Goal: Task Accomplishment & Management: Manage account settings

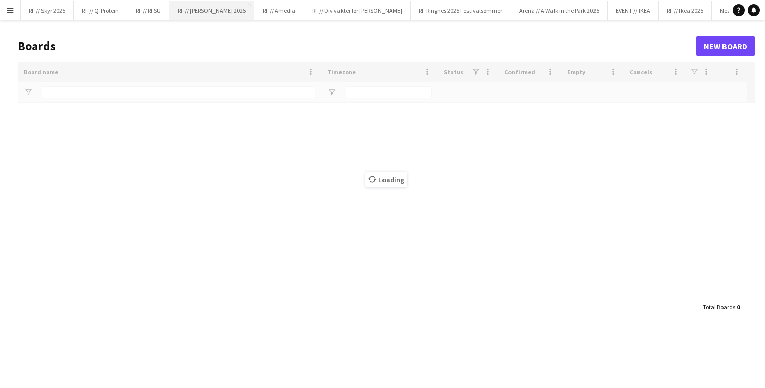
type input "******"
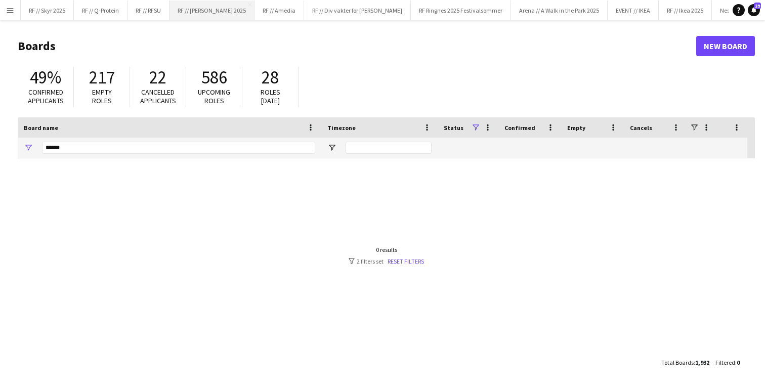
click at [215, 16] on button "RF // [PERSON_NAME] 2025 Close" at bounding box center [211, 11] width 85 height 20
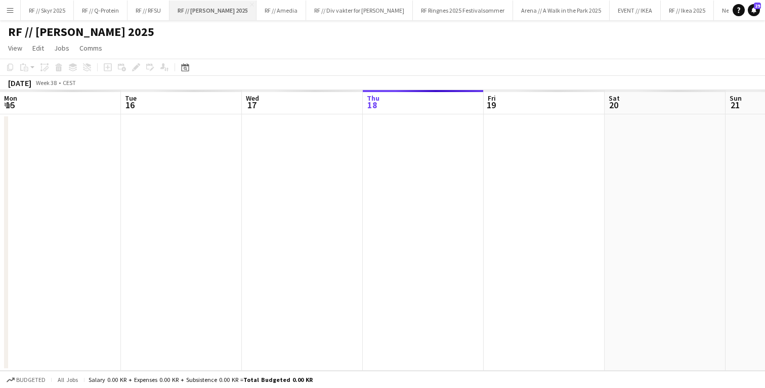
scroll to position [0, 242]
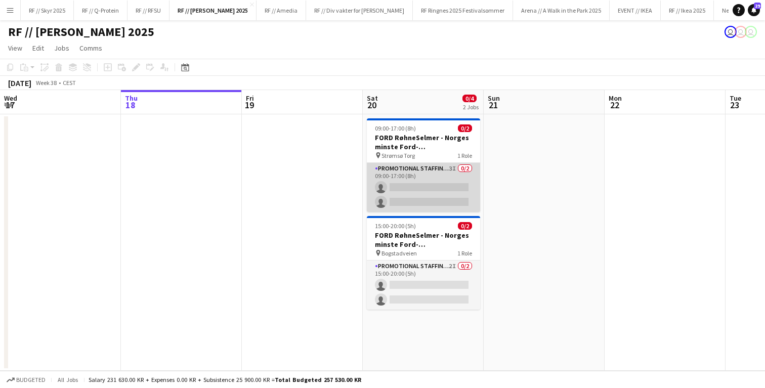
click at [402, 194] on app-card-role "Promotional Staffing (Brand Ambassadors) 3I 0/2 09:00-17:00 (8h) single-neutral…" at bounding box center [423, 187] width 113 height 49
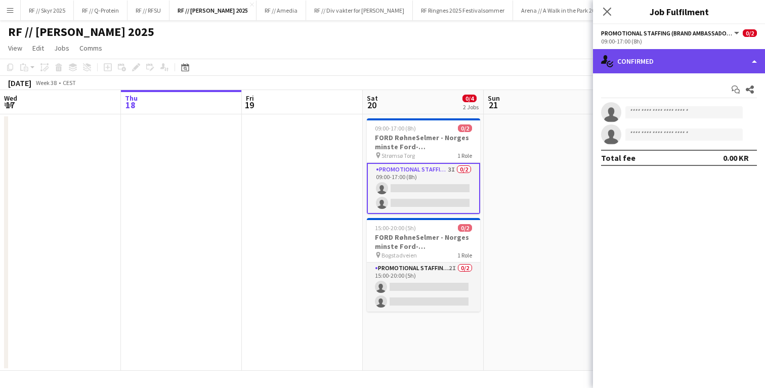
click at [680, 63] on div "single-neutral-actions-check-2 Confirmed" at bounding box center [679, 61] width 172 height 24
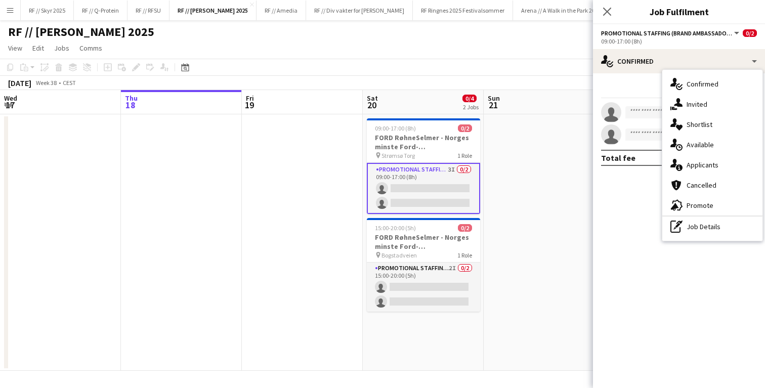
click at [607, 118] on icon at bounding box center [611, 115] width 14 height 14
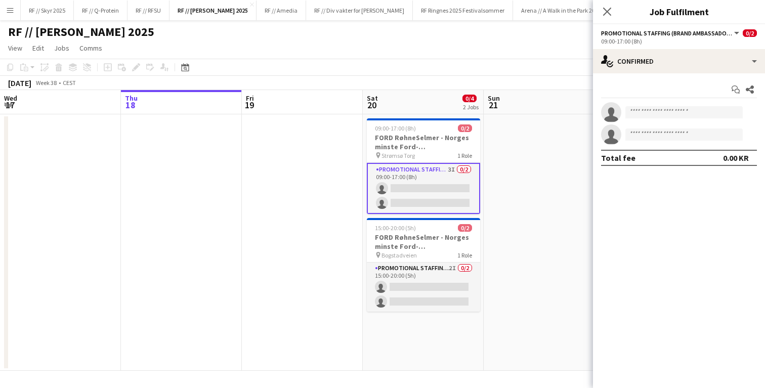
click at [636, 118] on app-invite-slot "single-neutral-actions" at bounding box center [679, 112] width 172 height 20
click at [642, 114] on input at bounding box center [683, 112] width 117 height 12
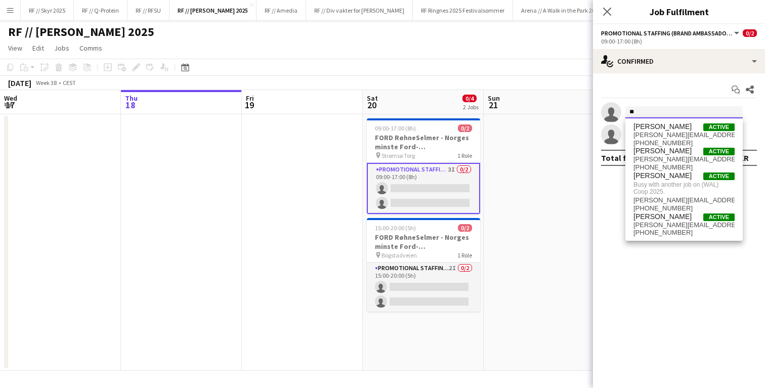
type input "*"
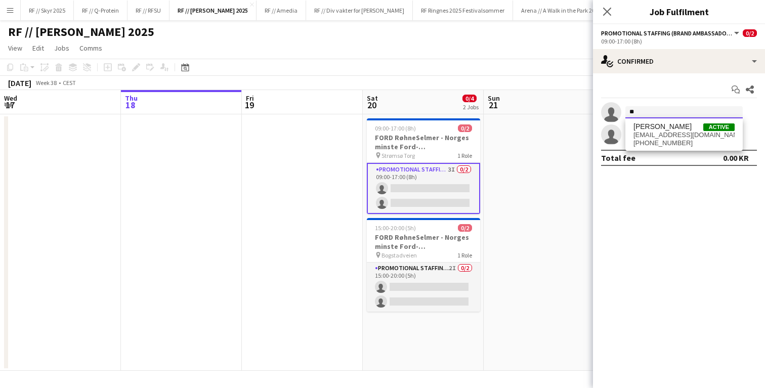
type input "*"
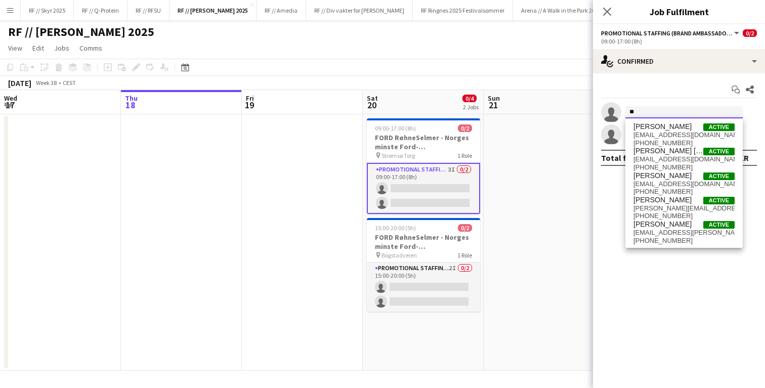
type input "*"
click at [516, 119] on app-date-cell at bounding box center [544, 242] width 121 height 257
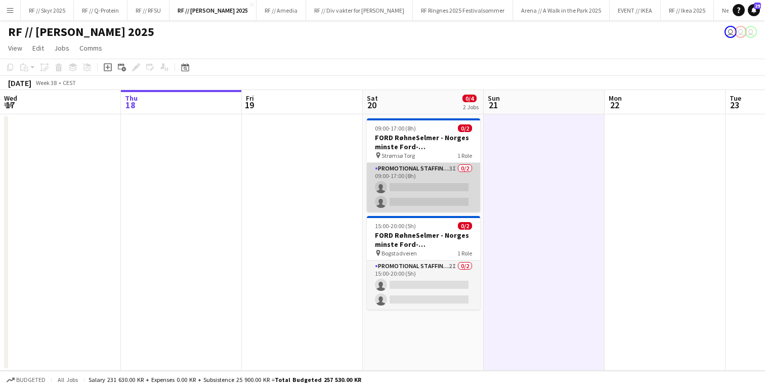
click at [448, 182] on app-card-role "Promotional Staffing (Brand Ambassadors) 3I 0/2 09:00-17:00 (8h) single-neutral…" at bounding box center [423, 187] width 113 height 49
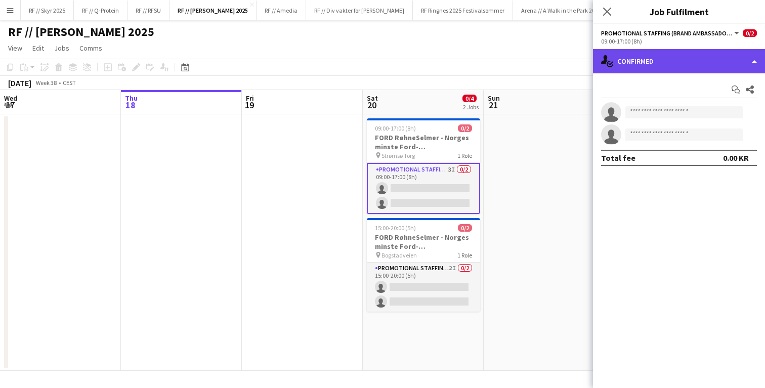
click at [689, 73] on div "single-neutral-actions-check-2 Confirmed" at bounding box center [679, 61] width 172 height 24
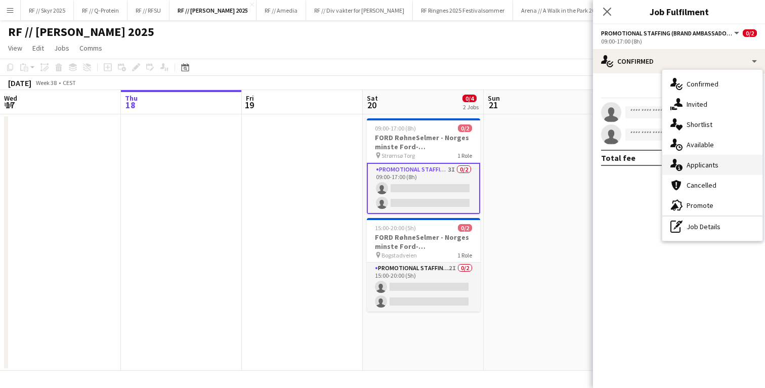
click at [709, 171] on div "single-neutral-actions-information Applicants" at bounding box center [712, 165] width 100 height 20
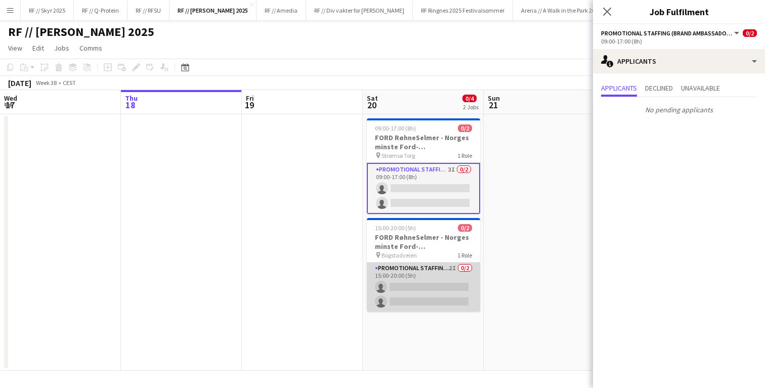
click at [401, 282] on app-card-role "Promotional Staffing (Brand Ambassadors) 2I 0/2 15:00-20:00 (5h) single-neutral…" at bounding box center [423, 287] width 113 height 49
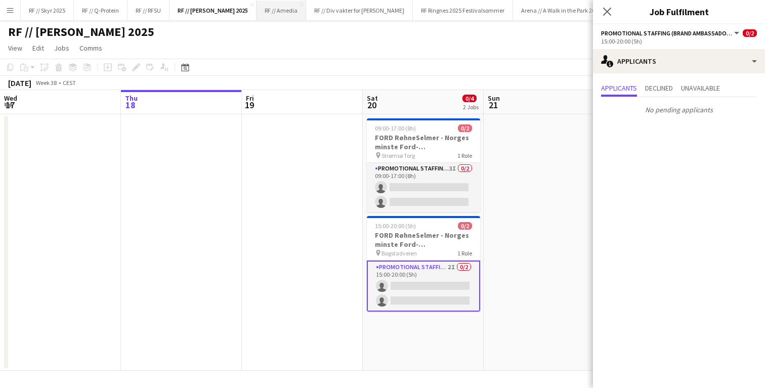
click at [278, 8] on button "RF // Amedia Close" at bounding box center [282, 11] width 50 height 20
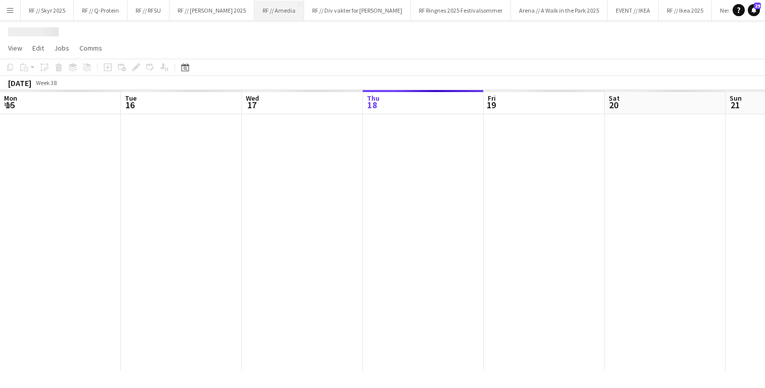
scroll to position [0, 242]
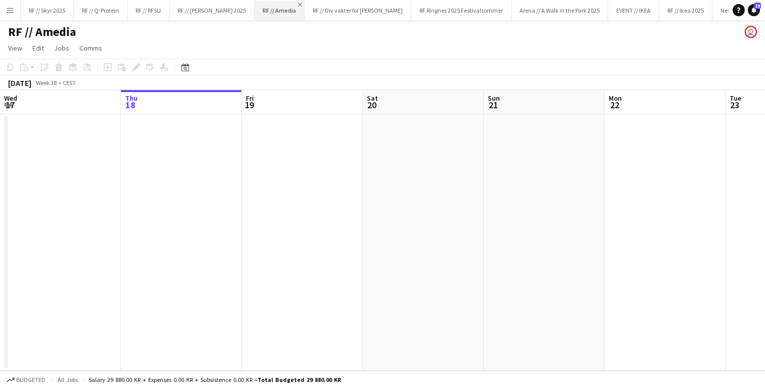
click at [298, 3] on app-icon "Close" at bounding box center [300, 5] width 4 height 4
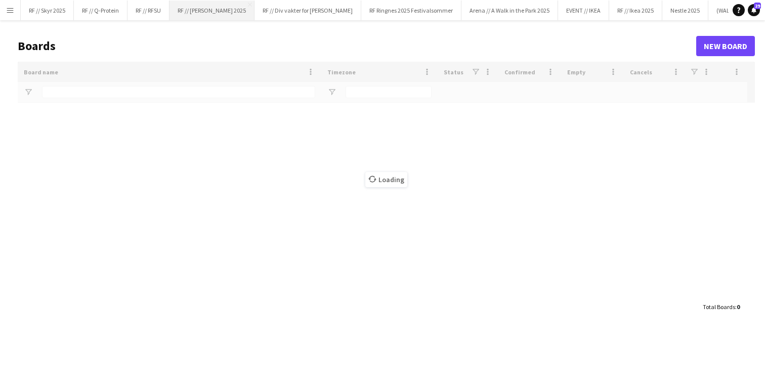
type input "******"
click at [223, 7] on button "RF // [PERSON_NAME] 2025 Close" at bounding box center [211, 11] width 85 height 20
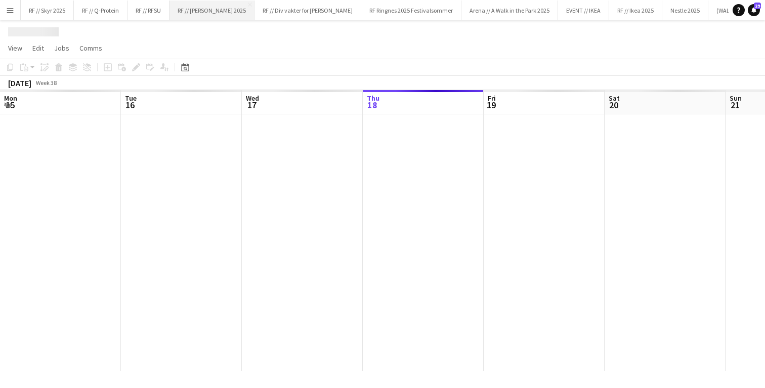
scroll to position [0, 242]
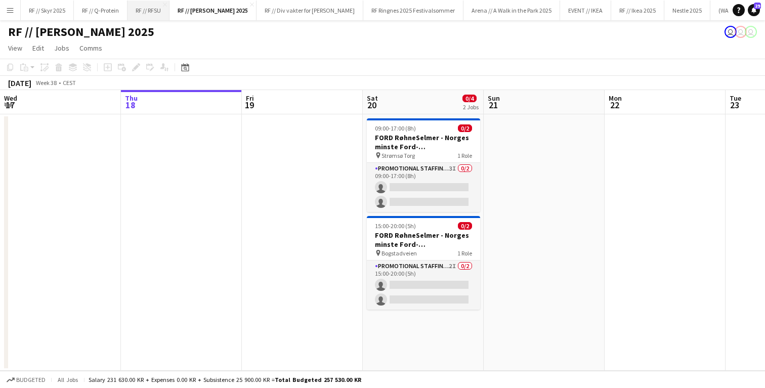
click at [142, 14] on button "RF // RFSU Close" at bounding box center [148, 11] width 42 height 20
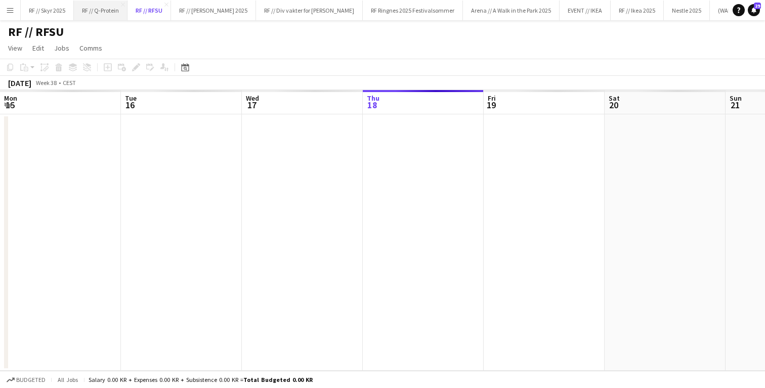
scroll to position [0, 242]
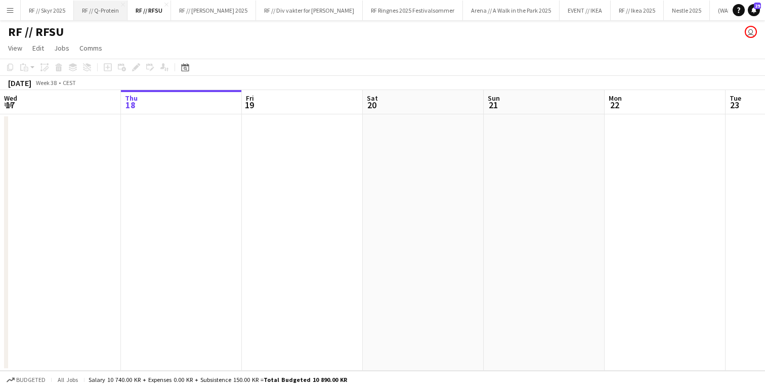
click at [98, 13] on button "RF // Q-Protein Close" at bounding box center [101, 11] width 54 height 20
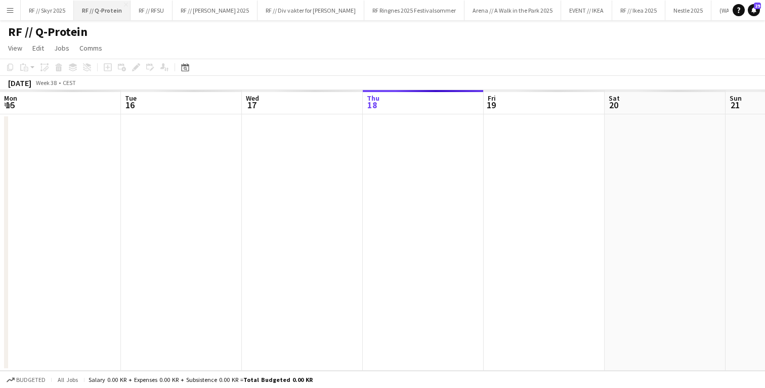
scroll to position [0, 242]
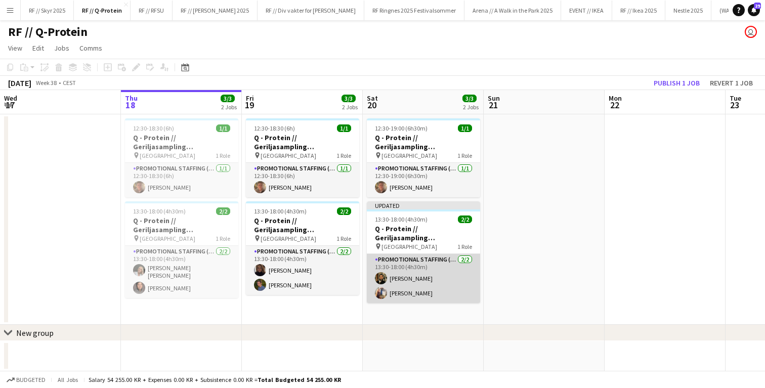
click at [414, 276] on app-card-role "Promotional Staffing (Brand Ambassadors) [DATE] 13:30-18:00 (4h30m) [PERSON_NAM…" at bounding box center [423, 278] width 113 height 49
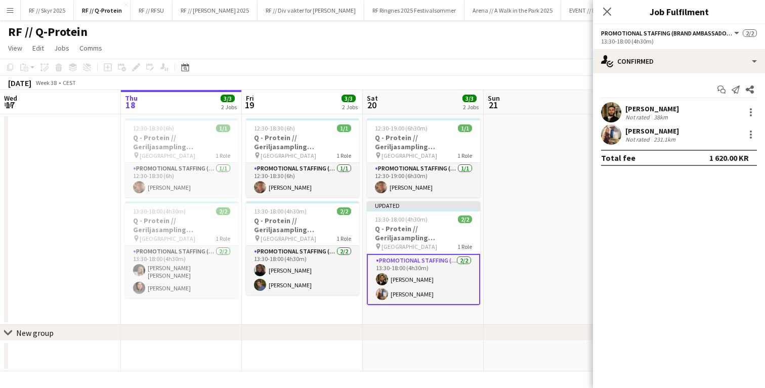
click at [611, 135] on app-user-avatar at bounding box center [611, 134] width 20 height 20
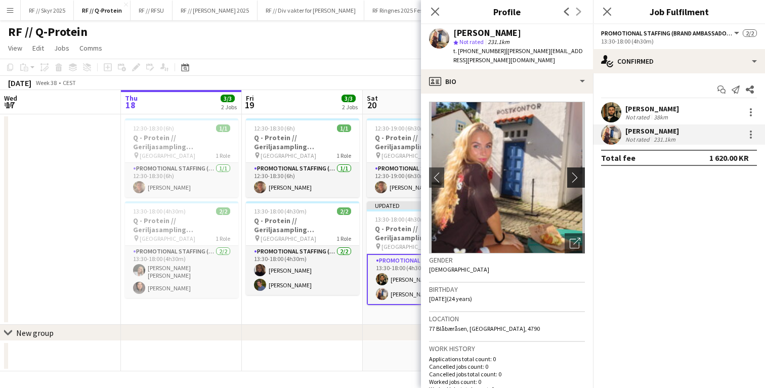
click at [577, 172] on app-icon "chevron-right" at bounding box center [578, 177] width 16 height 11
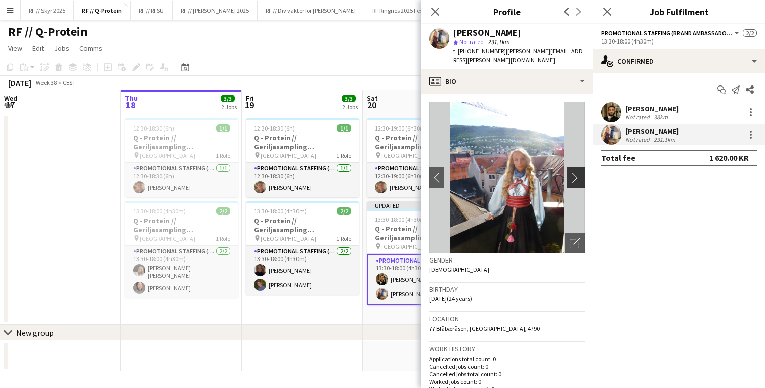
click at [575, 172] on app-icon "chevron-right" at bounding box center [578, 177] width 16 height 11
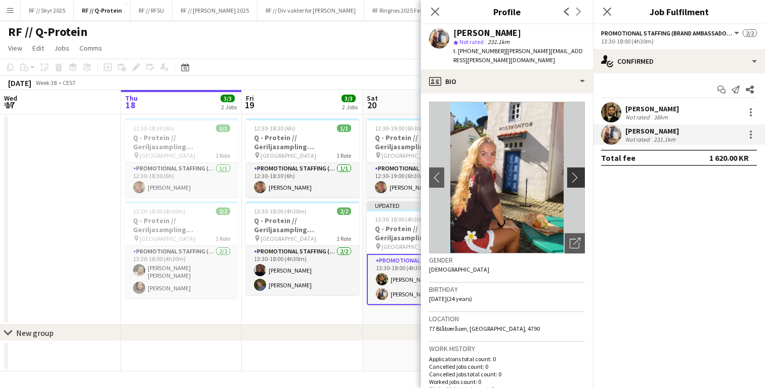
click at [575, 172] on app-icon "chevron-right" at bounding box center [578, 177] width 16 height 11
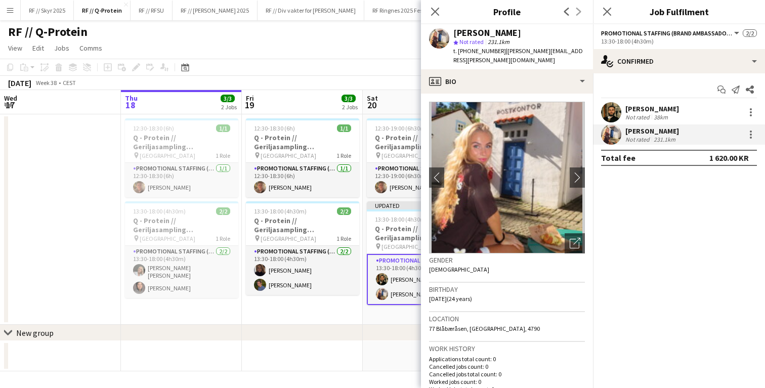
click at [382, 58] on app-page-menu "View Day view expanded Day view collapsed Month view Date picker Jump to [DATE]…" at bounding box center [382, 48] width 765 height 19
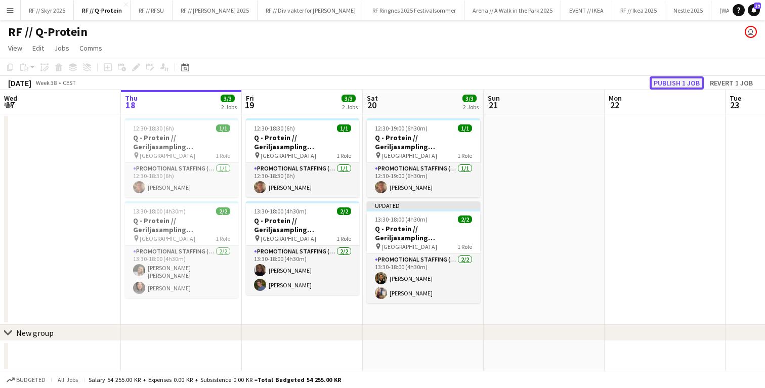
click at [671, 79] on button "Publish 1 job" at bounding box center [677, 82] width 54 height 13
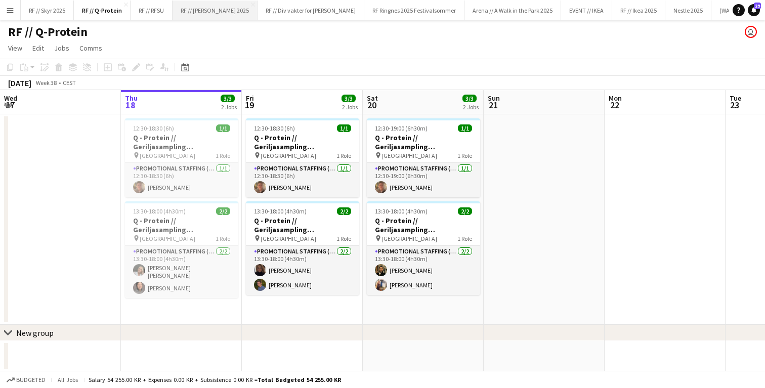
click at [204, 12] on button "RF // [PERSON_NAME] 2025 Close" at bounding box center [215, 11] width 85 height 20
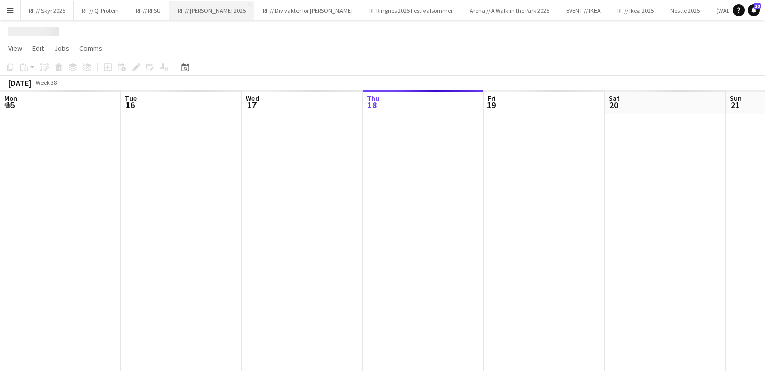
scroll to position [0, 242]
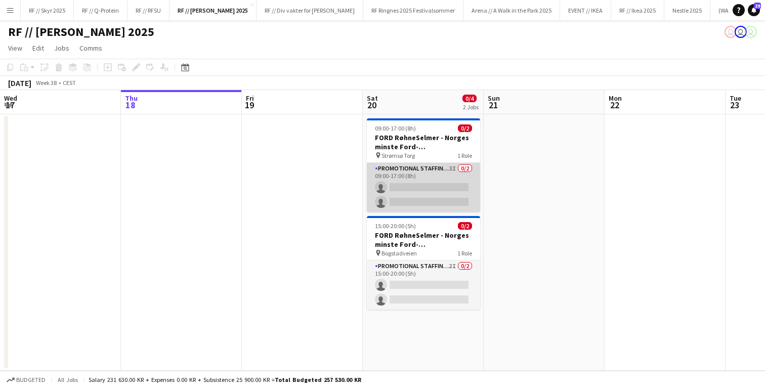
click at [426, 187] on app-card-role "Promotional Staffing (Brand Ambassadors) 3I 0/2 09:00-17:00 (8h) single-neutral…" at bounding box center [423, 187] width 113 height 49
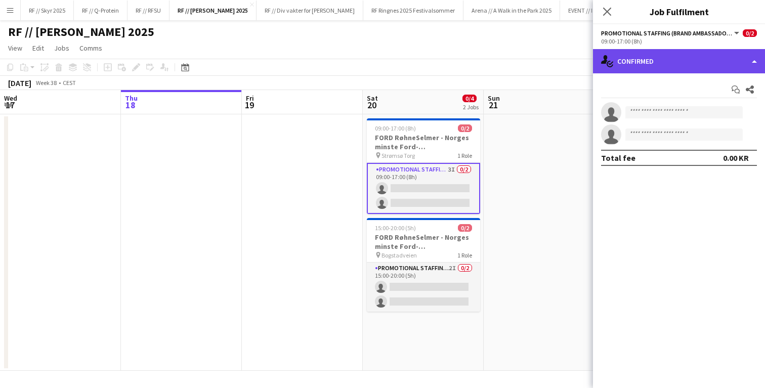
click at [668, 54] on div "single-neutral-actions-check-2 Confirmed" at bounding box center [679, 61] width 172 height 24
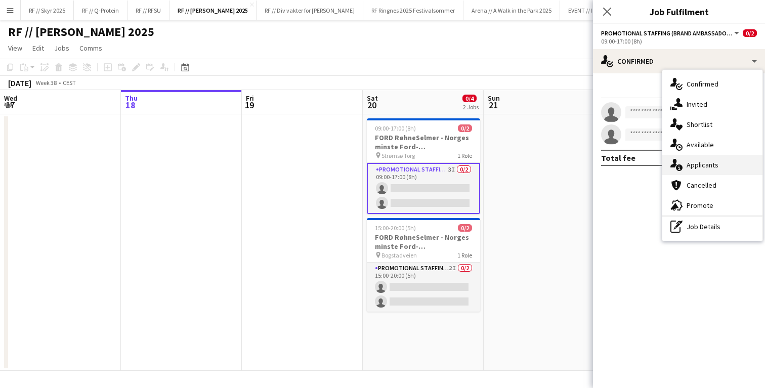
click at [696, 162] on span "Applicants" at bounding box center [703, 164] width 32 height 9
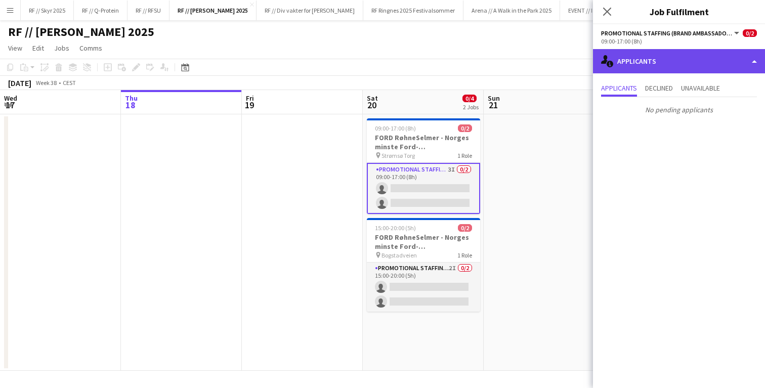
click at [628, 56] on div "single-neutral-actions-information Applicants" at bounding box center [679, 61] width 172 height 24
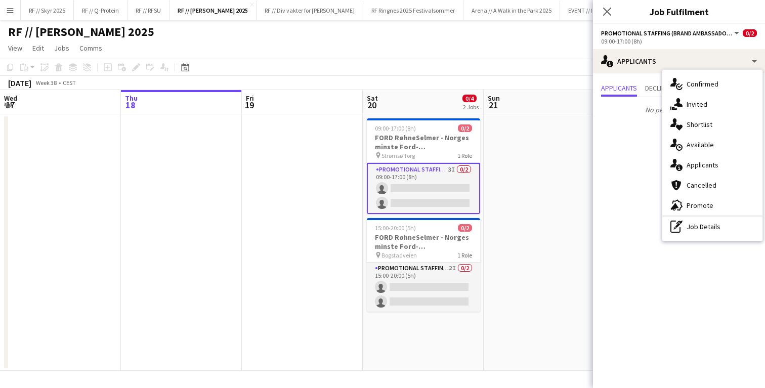
click at [609, 188] on mat-expansion-panel "users2 Applicants Applicants Declined Unavailable No pending applicants" at bounding box center [679, 230] width 172 height 315
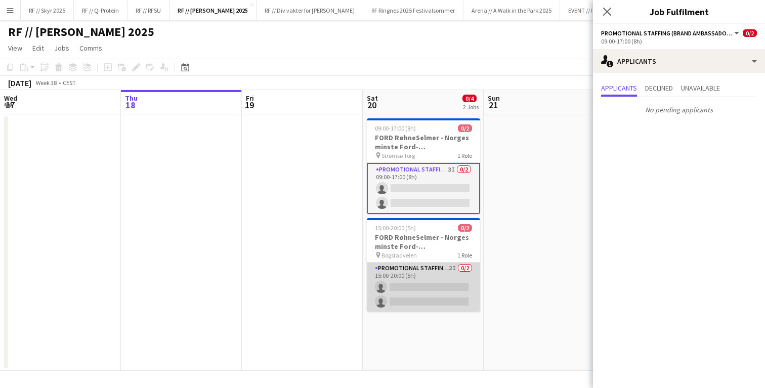
click at [429, 291] on app-card-role "Promotional Staffing (Brand Ambassadors) 2I 0/2 15:00-20:00 (5h) single-neutral…" at bounding box center [423, 287] width 113 height 49
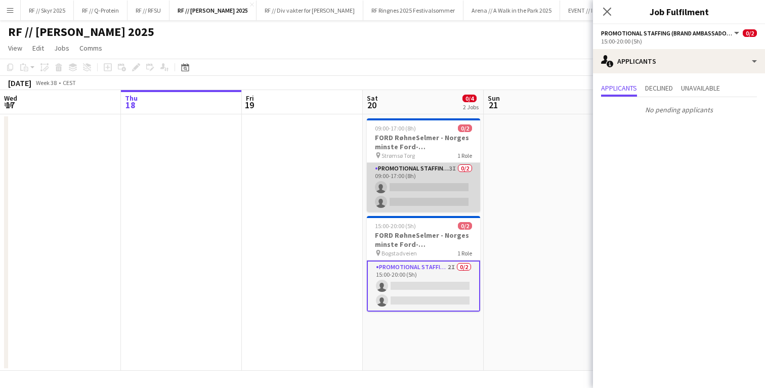
click at [432, 181] on app-card-role "Promotional Staffing (Brand Ambassadors) 3I 0/2 09:00-17:00 (8h) single-neutral…" at bounding box center [423, 187] width 113 height 49
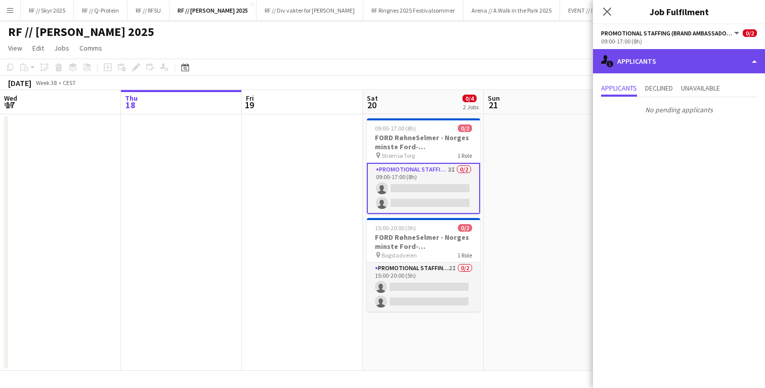
click at [647, 59] on div "single-neutral-actions-information Applicants" at bounding box center [679, 61] width 172 height 24
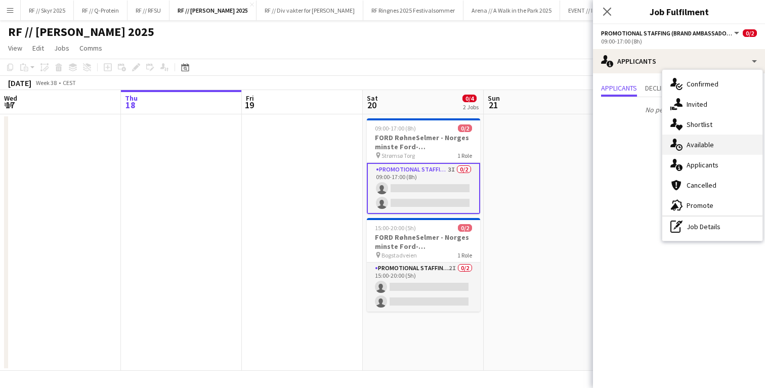
click at [703, 145] on span "Available" at bounding box center [700, 144] width 27 height 9
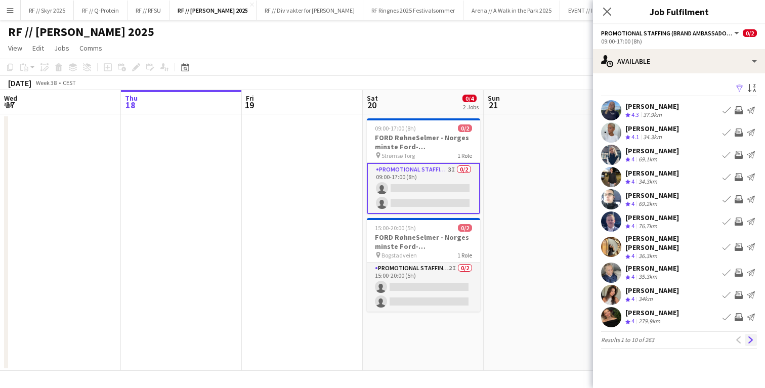
click at [751, 336] on app-icon "Next" at bounding box center [750, 339] width 7 height 7
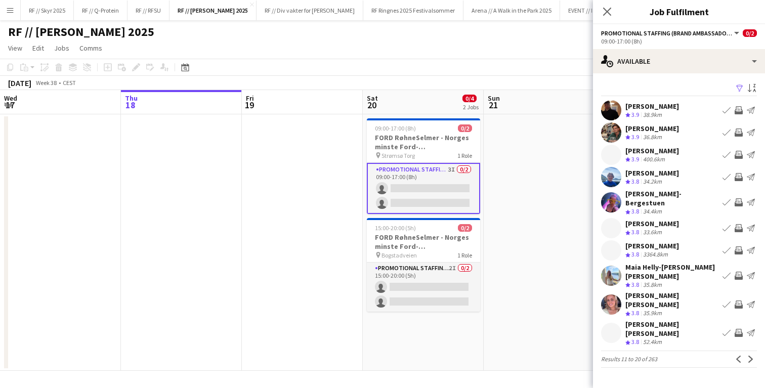
click at [608, 294] on app-user-avatar at bounding box center [611, 304] width 20 height 20
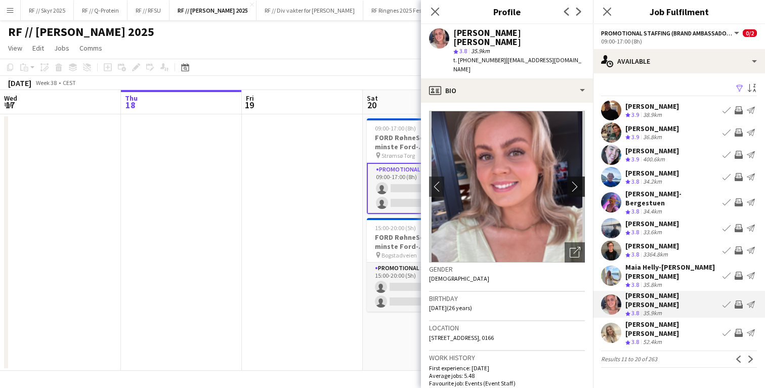
click at [573, 181] on app-icon "chevron-right" at bounding box center [578, 186] width 16 height 11
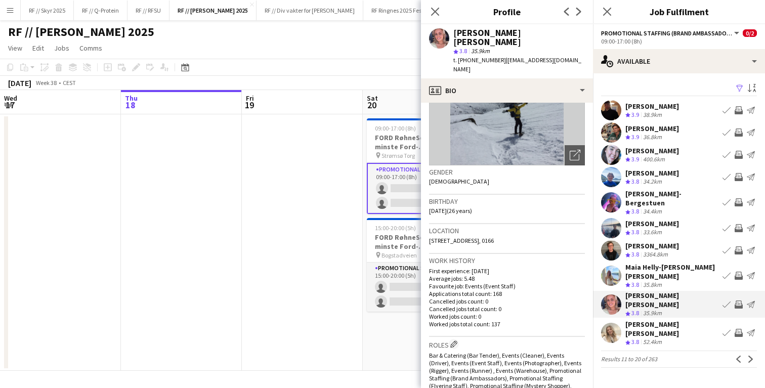
scroll to position [105, 0]
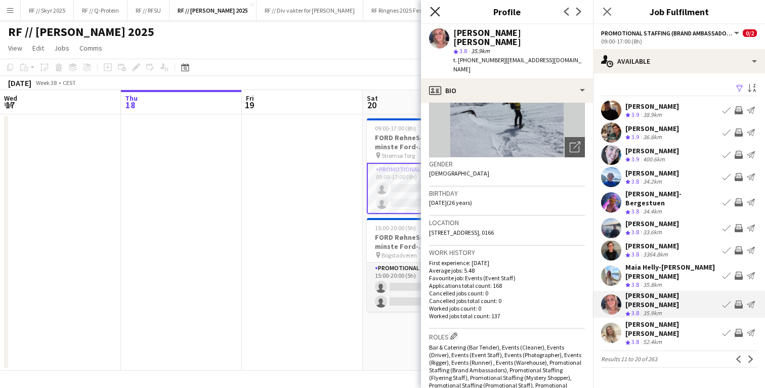
click at [436, 8] on icon "Close pop-in" at bounding box center [435, 12] width 10 height 10
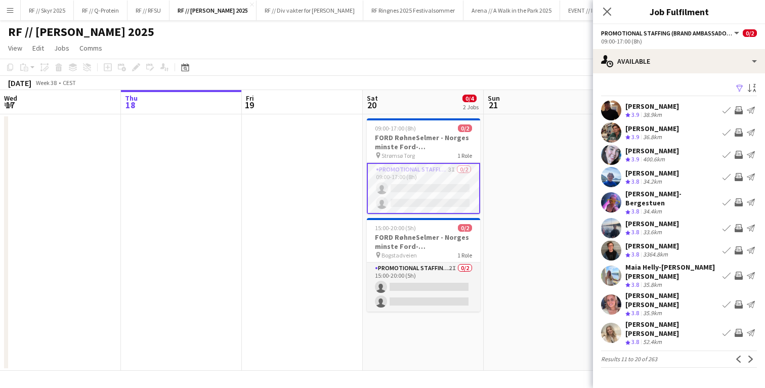
click at [407, 197] on app-card-role "Promotional Staffing (Brand Ambassadors) 3I 0/2 09:00-17:00 (8h) single-neutral…" at bounding box center [423, 188] width 113 height 51
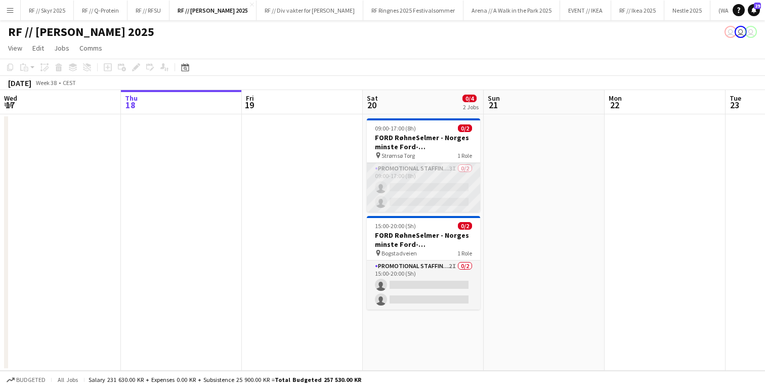
click at [416, 178] on app-card-role "Promotional Staffing (Brand Ambassadors) 3I 0/2 09:00-17:00 (8h) single-neutral…" at bounding box center [423, 187] width 113 height 49
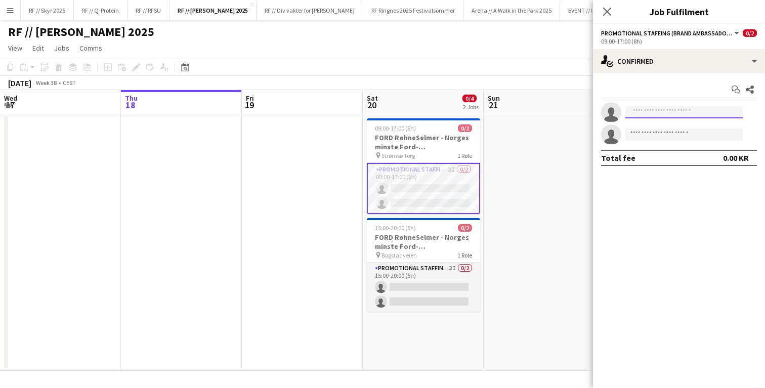
click at [661, 114] on input at bounding box center [683, 112] width 117 height 12
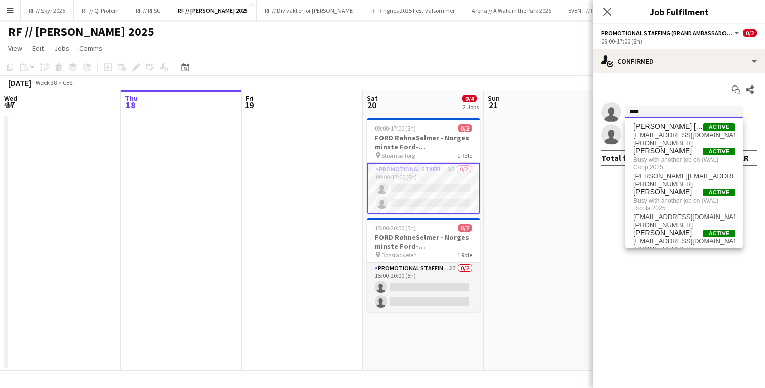
click at [635, 109] on input "****" at bounding box center [683, 112] width 117 height 12
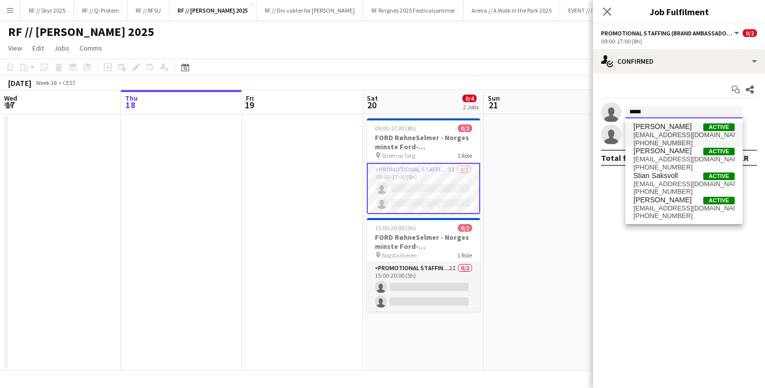
type input "*****"
click at [646, 138] on span "[EMAIL_ADDRESS][DOMAIN_NAME]" at bounding box center [683, 135] width 101 height 8
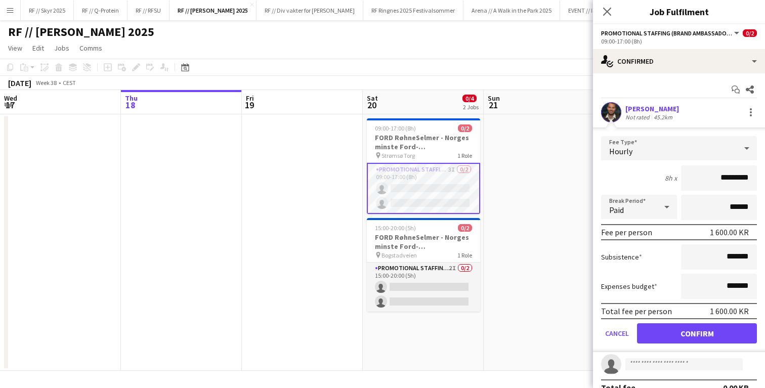
click at [612, 115] on app-user-avatar at bounding box center [611, 112] width 20 height 20
click at [636, 109] on div "[PERSON_NAME]" at bounding box center [652, 108] width 54 height 9
click at [665, 109] on div "[PERSON_NAME]" at bounding box center [652, 108] width 54 height 9
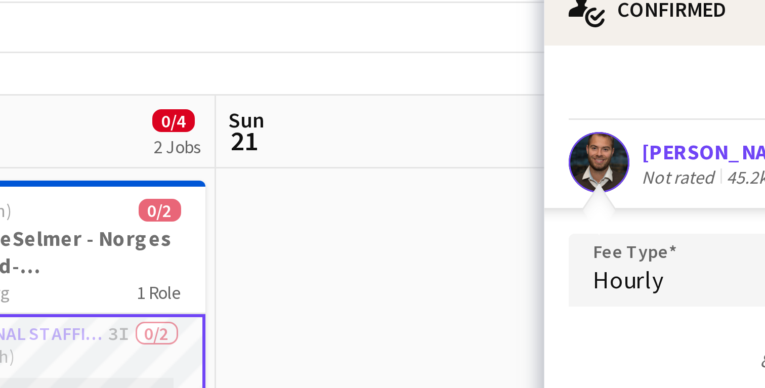
click at [571, 122] on app-date-cell at bounding box center [544, 242] width 121 height 257
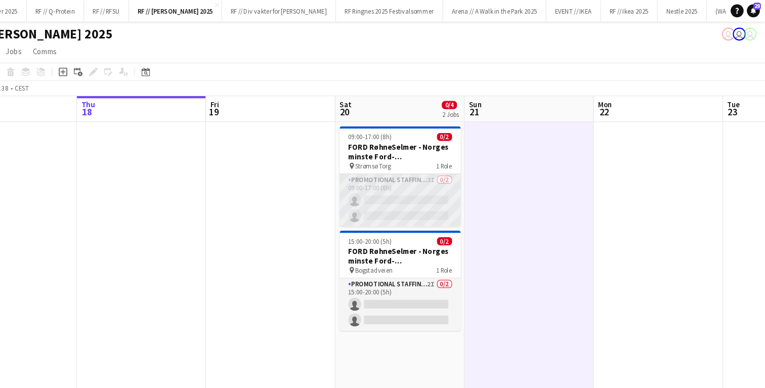
scroll to position [0, 242]
click at [441, 185] on app-card-role "Promotional Staffing (Brand Ambassadors) 3I 0/2 09:00-17:00 (8h) single-neutral…" at bounding box center [423, 187] width 113 height 49
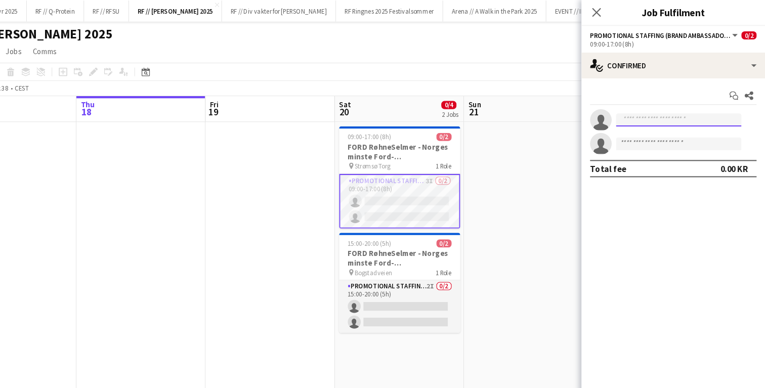
click at [661, 107] on input at bounding box center [683, 112] width 117 height 12
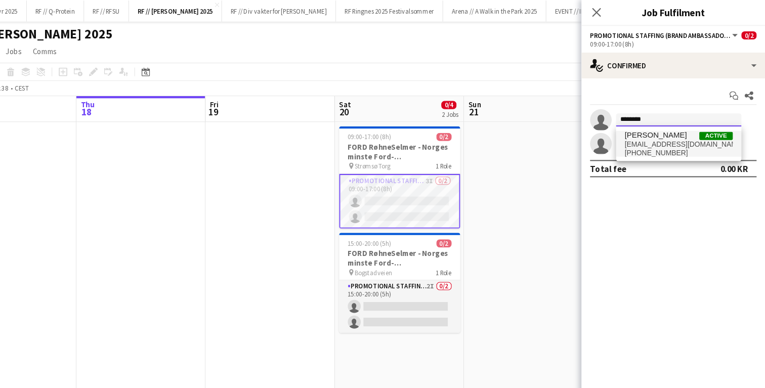
type input "********"
click at [670, 140] on span "[PHONE_NUMBER]" at bounding box center [683, 143] width 101 height 8
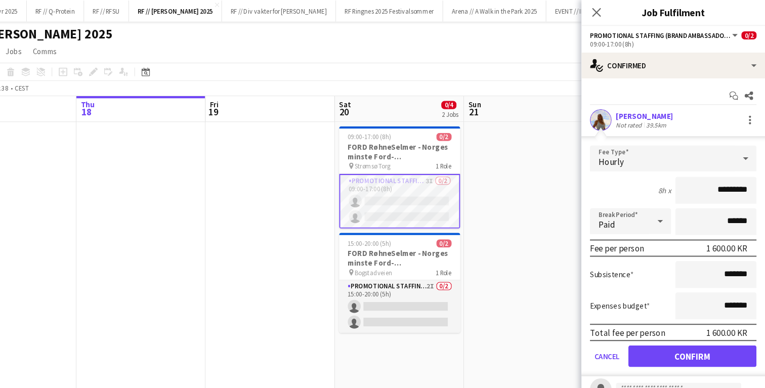
click at [614, 109] on app-user-avatar at bounding box center [611, 112] width 20 height 20
click at [640, 112] on div "[PERSON_NAME]" at bounding box center [652, 108] width 54 height 9
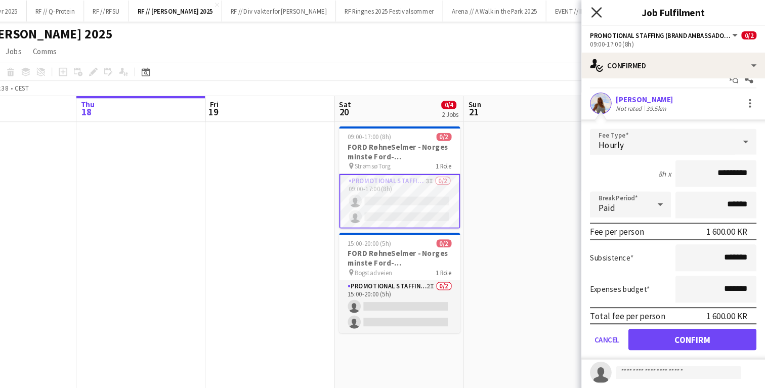
click at [610, 10] on icon "Close pop-in" at bounding box center [607, 12] width 10 height 10
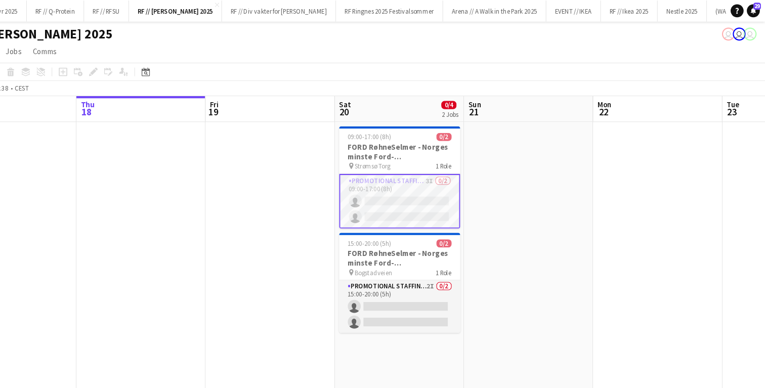
click at [439, 182] on app-card-role "Promotional Staffing (Brand Ambassadors) 3I 0/2 09:00-17:00 (8h) single-neutral…" at bounding box center [422, 188] width 113 height 51
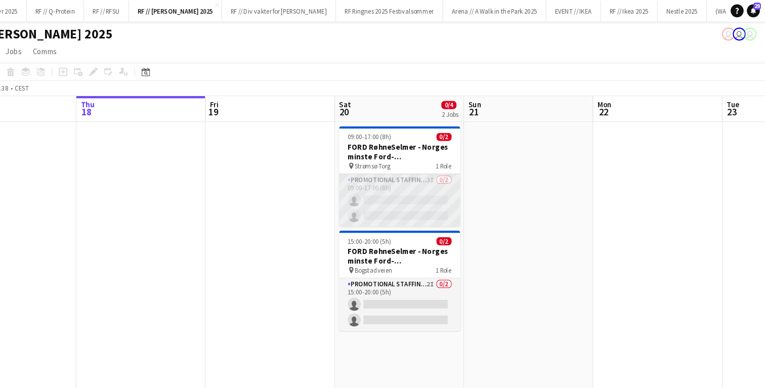
click at [453, 180] on app-card-role "Promotional Staffing (Brand Ambassadors) 3I 0/2 09:00-17:00 (8h) single-neutral…" at bounding box center [422, 187] width 113 height 49
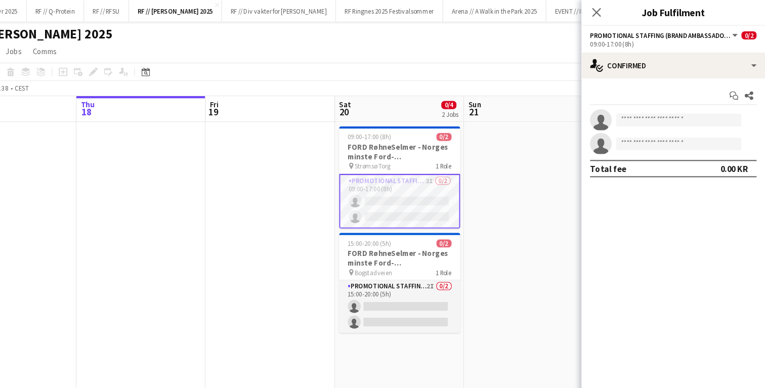
click at [652, 120] on app-invite-slot "single-neutral-actions" at bounding box center [679, 112] width 172 height 20
click at [651, 116] on input at bounding box center [683, 112] width 117 height 12
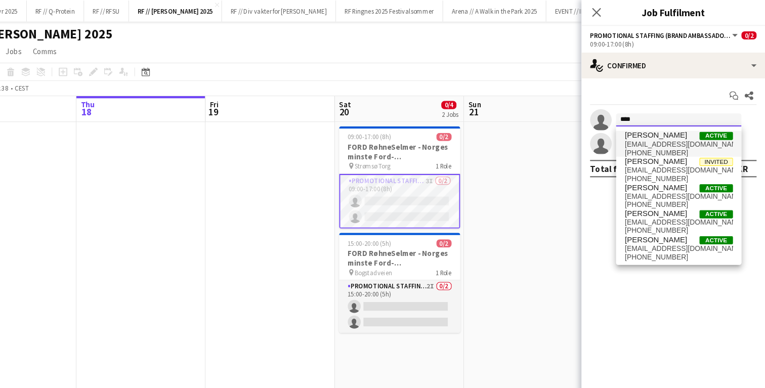
type input "****"
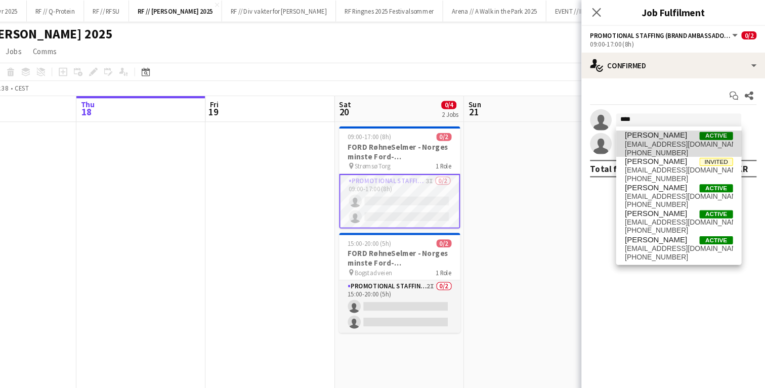
click at [664, 129] on span "[PERSON_NAME]" at bounding box center [662, 126] width 58 height 9
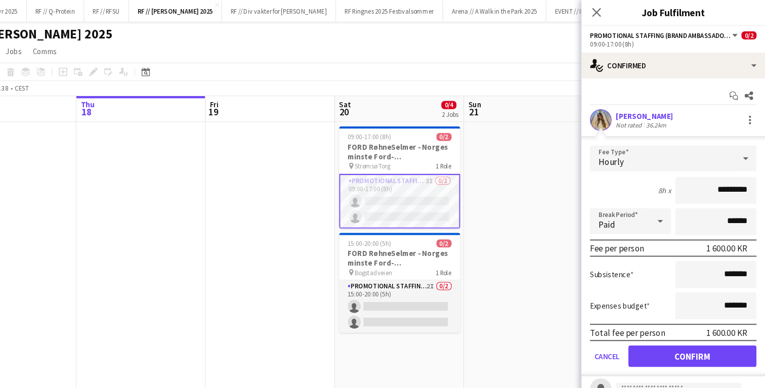
click at [612, 113] on app-user-avatar at bounding box center [611, 112] width 20 height 20
click at [606, 11] on icon at bounding box center [607, 12] width 10 height 10
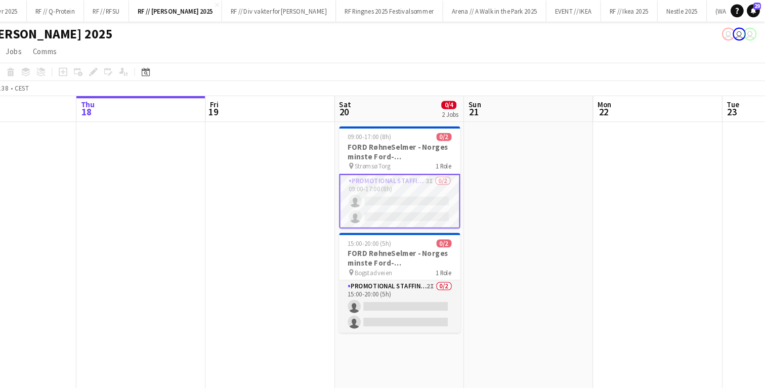
click at [460, 170] on app-card-role "Promotional Staffing (Brand Ambassadors) 3I 0/2 09:00-17:00 (8h) single-neutral…" at bounding box center [422, 188] width 113 height 51
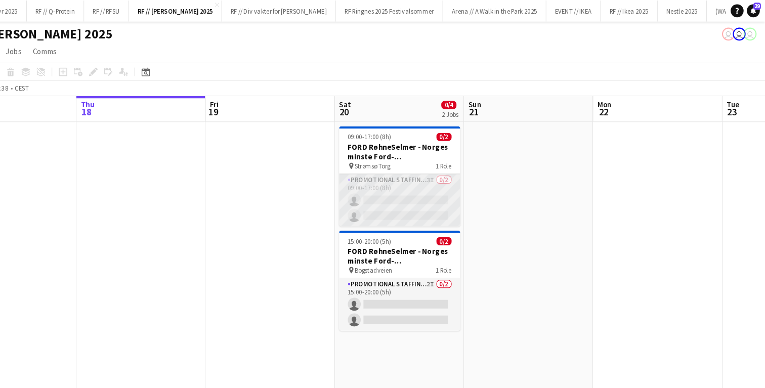
click at [440, 187] on app-card-role "Promotional Staffing (Brand Ambassadors) 3I 0/2 09:00-17:00 (8h) single-neutral…" at bounding box center [422, 187] width 113 height 49
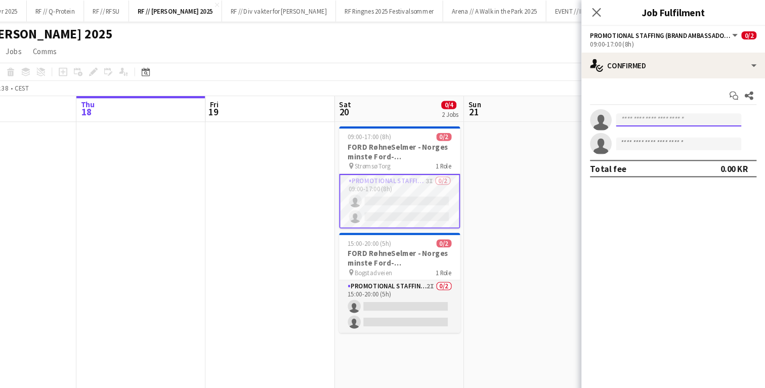
click at [660, 116] on input at bounding box center [683, 112] width 117 height 12
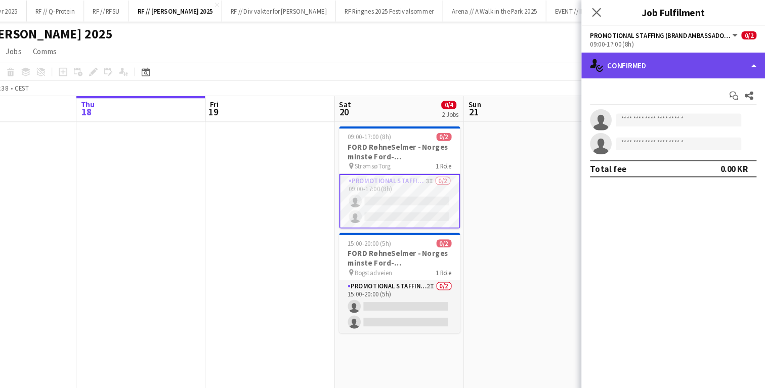
click at [653, 65] on div "single-neutral-actions-check-2 Confirmed" at bounding box center [679, 61] width 172 height 24
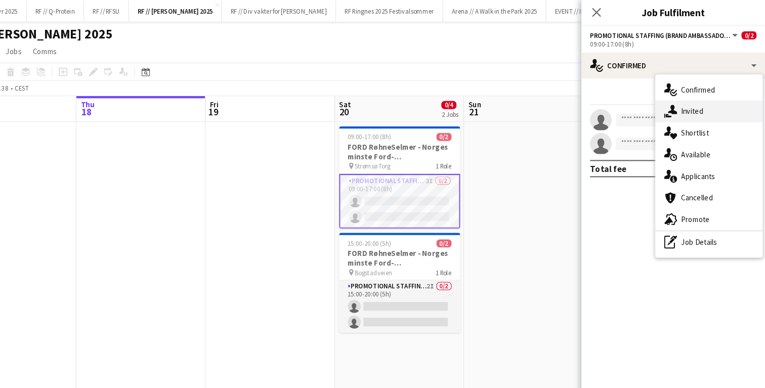
click at [699, 110] on div "single-neutral-actions-share-1 Invited" at bounding box center [712, 104] width 100 height 20
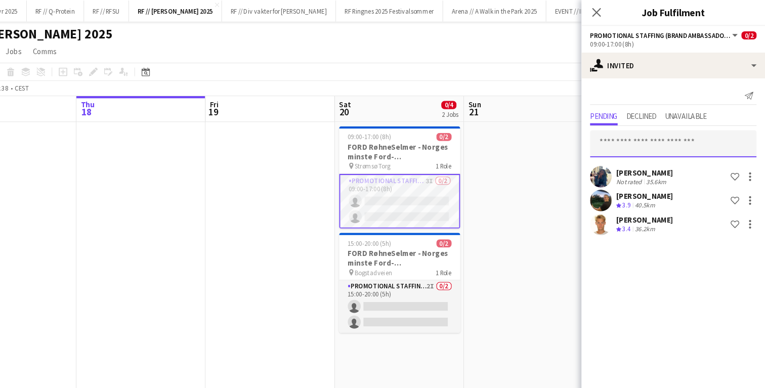
click at [636, 139] on input "text" at bounding box center [679, 134] width 156 height 25
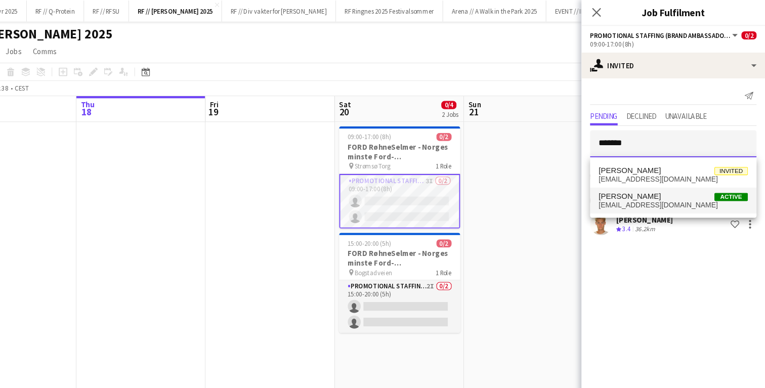
type input "*******"
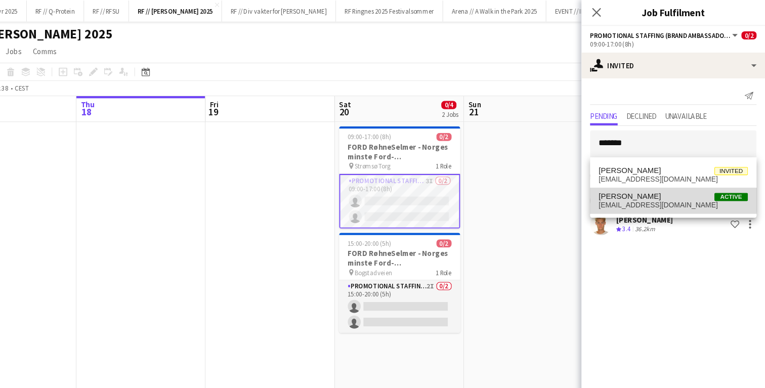
click at [650, 187] on span "[PERSON_NAME]" at bounding box center [638, 184] width 58 height 9
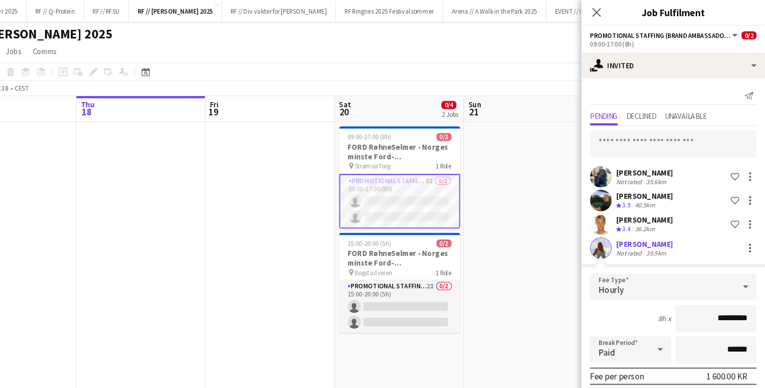
click at [612, 231] on app-user-avatar at bounding box center [611, 232] width 20 height 20
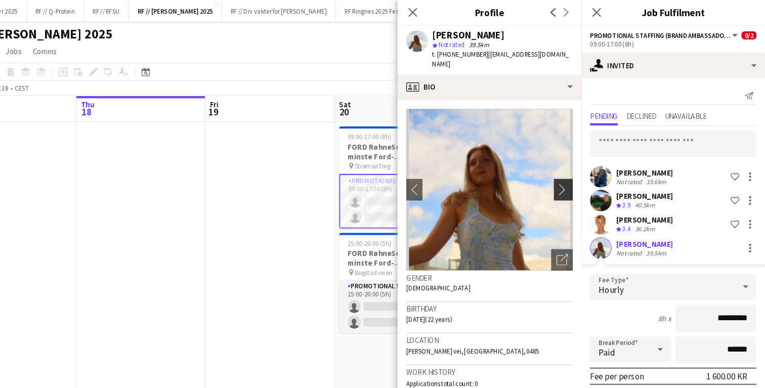
click at [579, 172] on app-icon "chevron-right" at bounding box center [578, 177] width 16 height 11
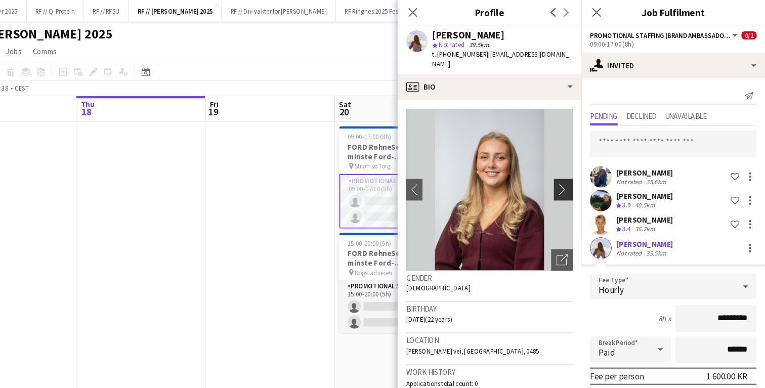
click at [570, 172] on app-icon "chevron-right" at bounding box center [578, 177] width 16 height 11
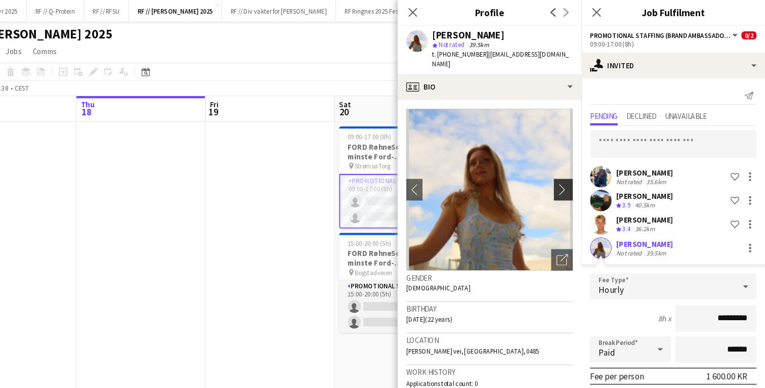
click at [570, 172] on app-icon "chevron-right" at bounding box center [578, 177] width 16 height 11
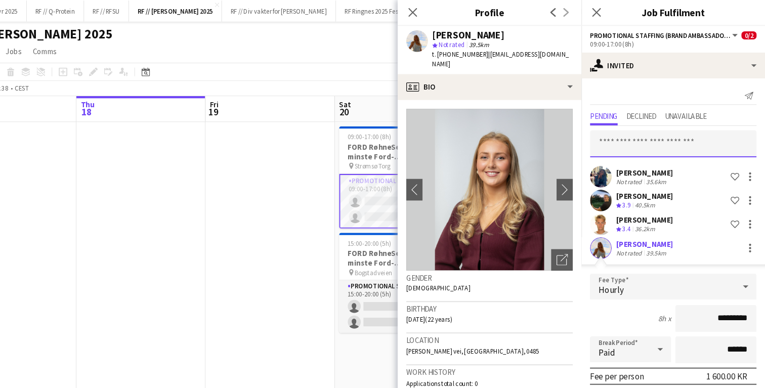
click at [635, 139] on input "text" at bounding box center [679, 134] width 156 height 25
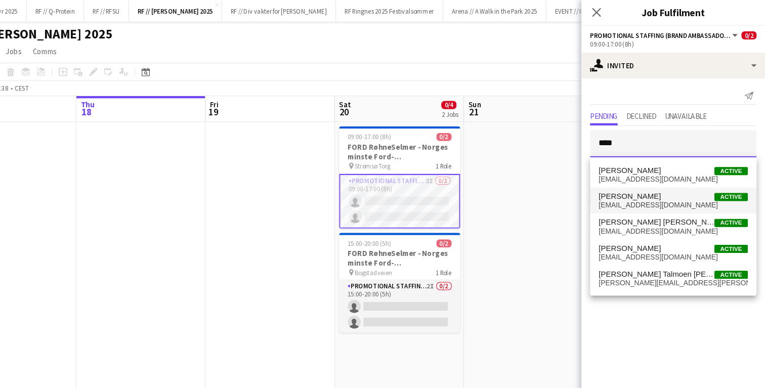
type input "****"
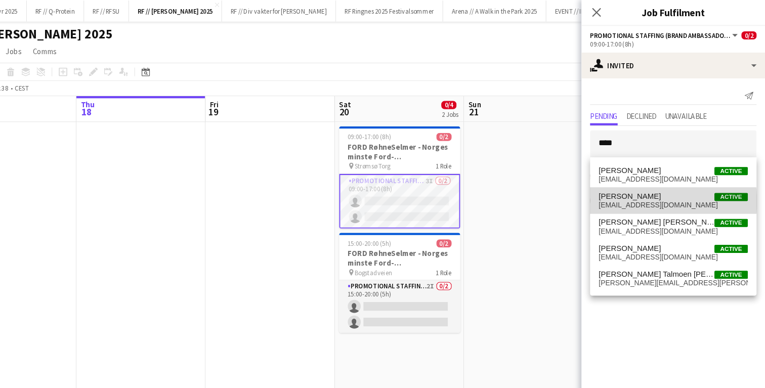
click at [642, 189] on span "[EMAIL_ADDRESS][DOMAIN_NAME]" at bounding box center [679, 192] width 140 height 8
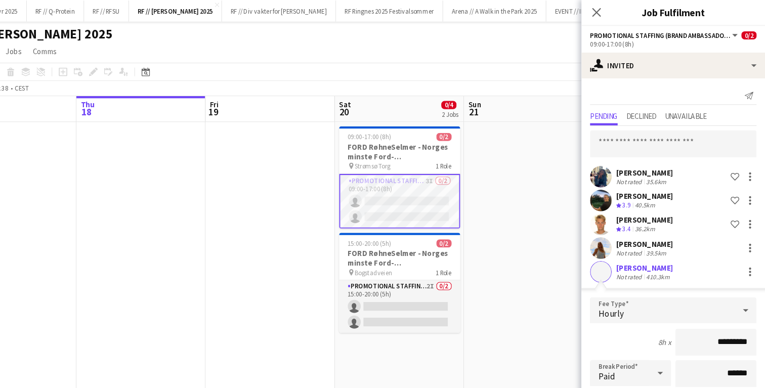
click at [618, 252] on app-user-avatar at bounding box center [611, 254] width 20 height 20
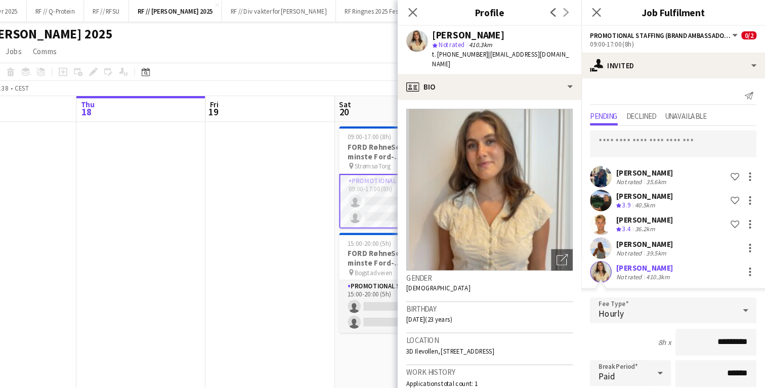
scroll to position [7, 0]
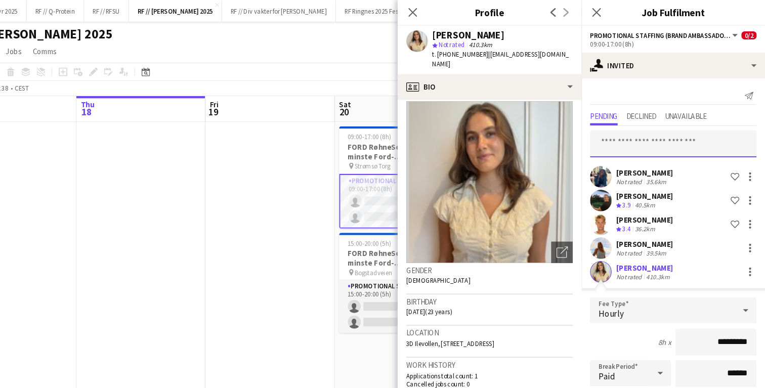
click at [644, 141] on input "text" at bounding box center [679, 134] width 156 height 25
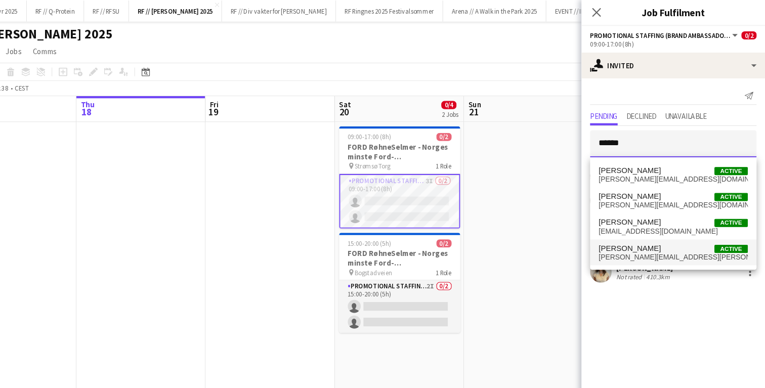
type input "******"
click at [659, 229] on span "[PERSON_NAME]" at bounding box center [638, 232] width 58 height 9
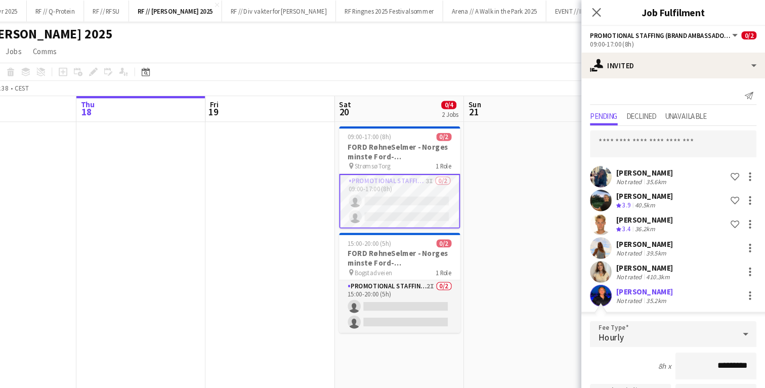
click at [611, 271] on app-user-avatar at bounding box center [611, 277] width 20 height 20
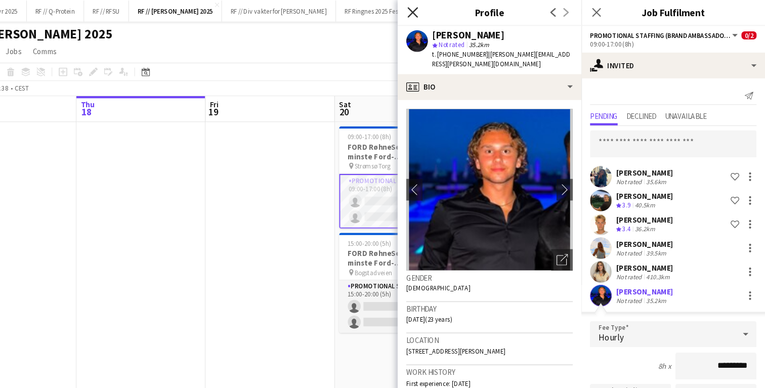
click at [438, 12] on icon "Close pop-in" at bounding box center [435, 12] width 10 height 10
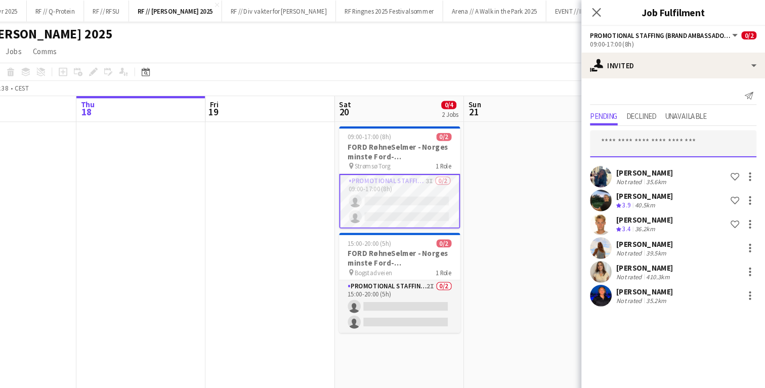
click at [645, 135] on input "text" at bounding box center [679, 134] width 156 height 25
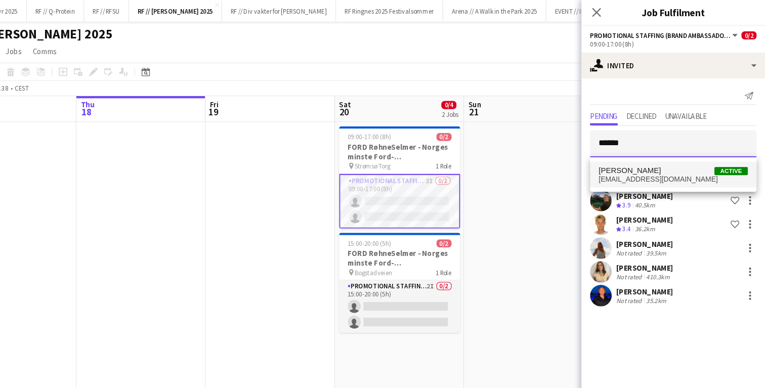
type input "******"
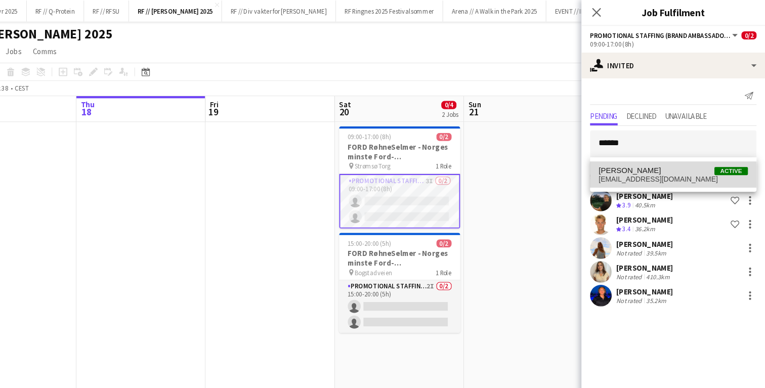
click at [643, 167] on span "[EMAIL_ADDRESS][DOMAIN_NAME]" at bounding box center [679, 168] width 140 height 8
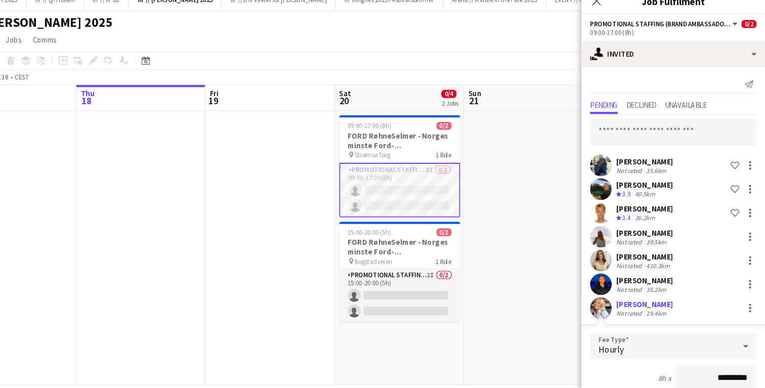
click at [608, 295] on app-user-avatar at bounding box center [611, 299] width 20 height 20
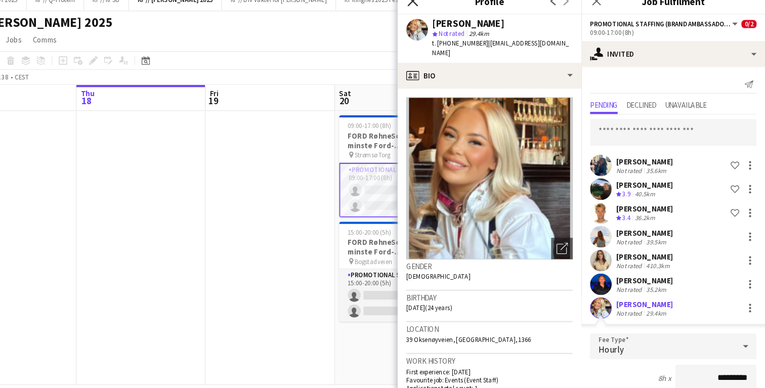
click at [433, 14] on icon at bounding box center [435, 12] width 10 height 10
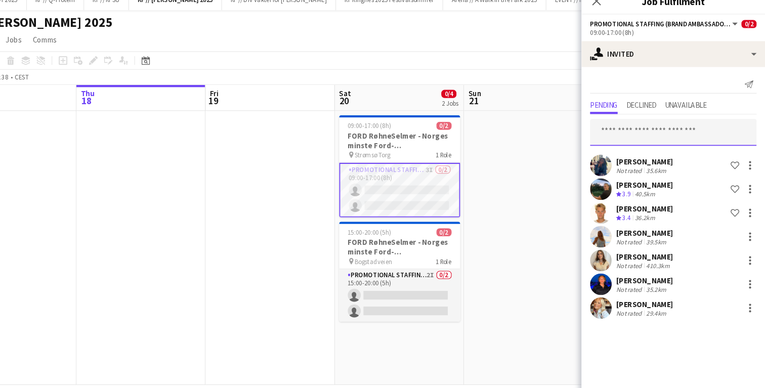
click at [639, 142] on input "text" at bounding box center [679, 134] width 156 height 25
click at [418, 188] on app-card-role "Promotional Staffing (Brand Ambassadors) 3I 0/2 09:00-17:00 (8h) single-neutral…" at bounding box center [422, 188] width 113 height 51
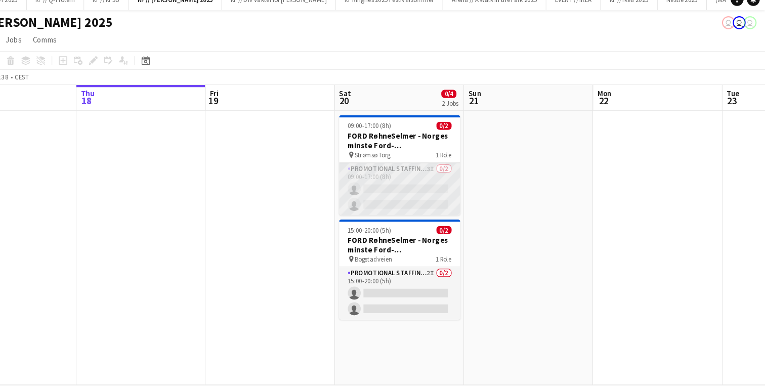
click at [418, 188] on app-card-role "Promotional Staffing (Brand Ambassadors) 3I 0/2 09:00-17:00 (8h) single-neutral…" at bounding box center [422, 187] width 113 height 49
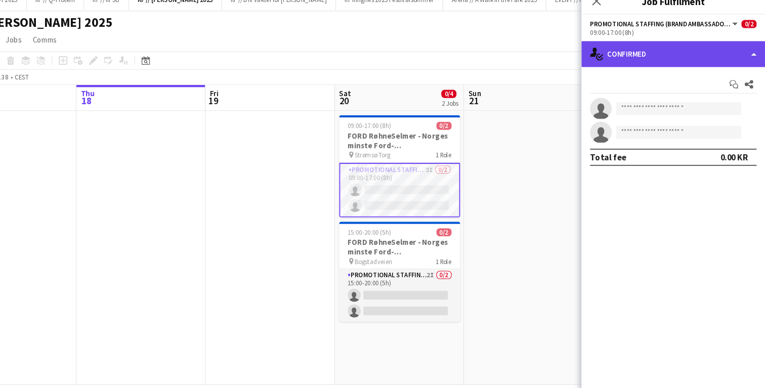
click at [664, 66] on div "single-neutral-actions-check-2 Confirmed" at bounding box center [679, 61] width 172 height 24
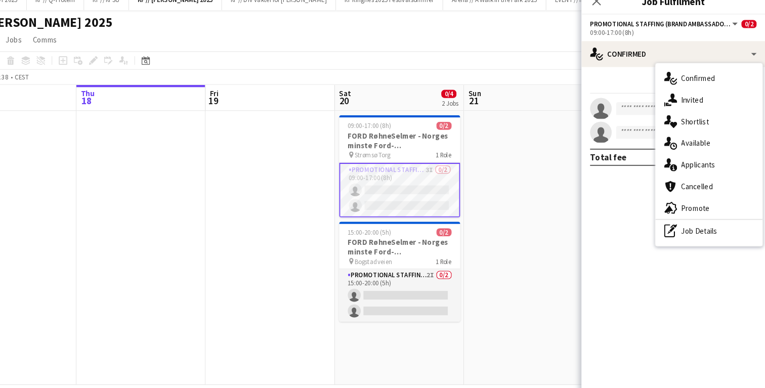
click at [305, 139] on app-date-cell at bounding box center [301, 242] width 121 height 257
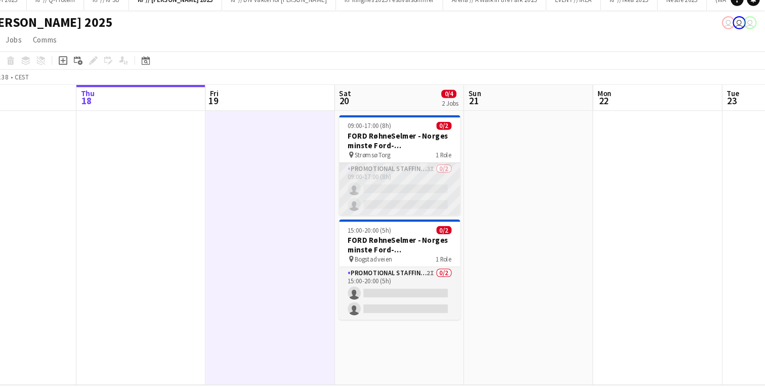
click at [421, 173] on app-card-role "Promotional Staffing (Brand Ambassadors) 3I 0/2 09:00-17:00 (8h) single-neutral…" at bounding box center [422, 187] width 113 height 49
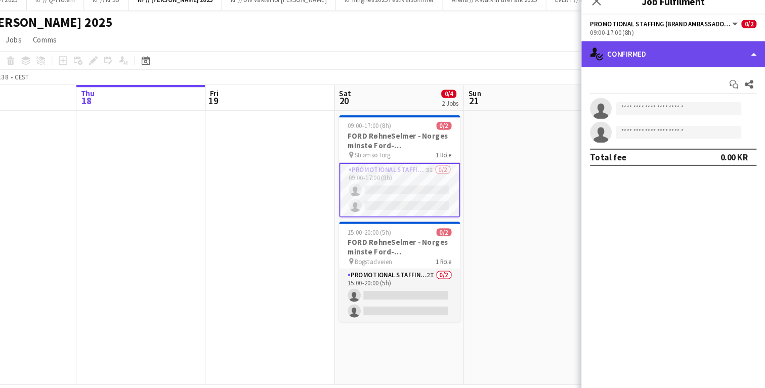
click at [667, 67] on div "single-neutral-actions-check-2 Confirmed" at bounding box center [679, 61] width 172 height 24
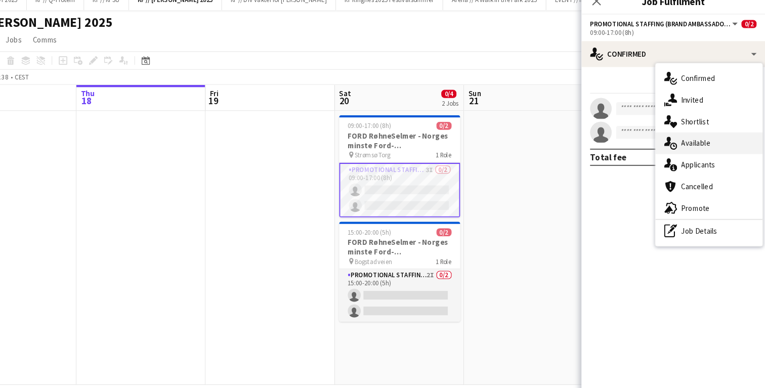
click at [703, 143] on span "Available" at bounding box center [700, 144] width 27 height 9
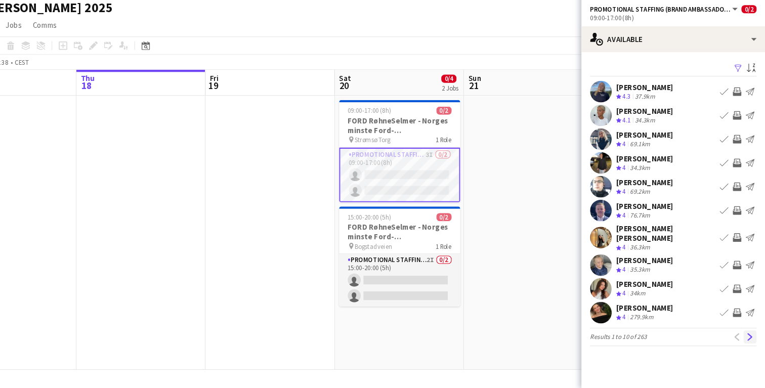
click at [749, 336] on app-icon "Next" at bounding box center [750, 339] width 7 height 7
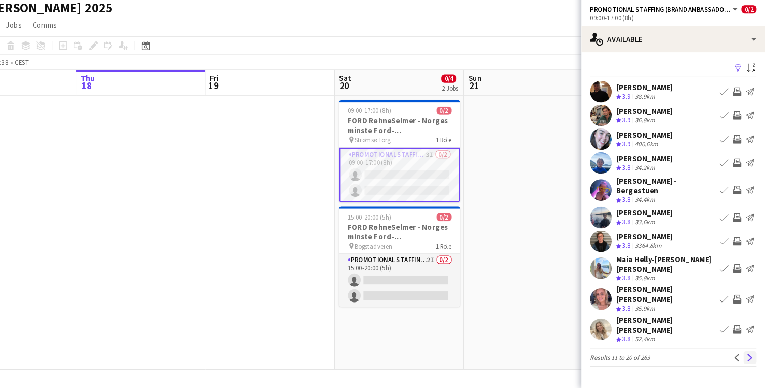
click at [752, 356] on app-icon "Next" at bounding box center [750, 359] width 7 height 7
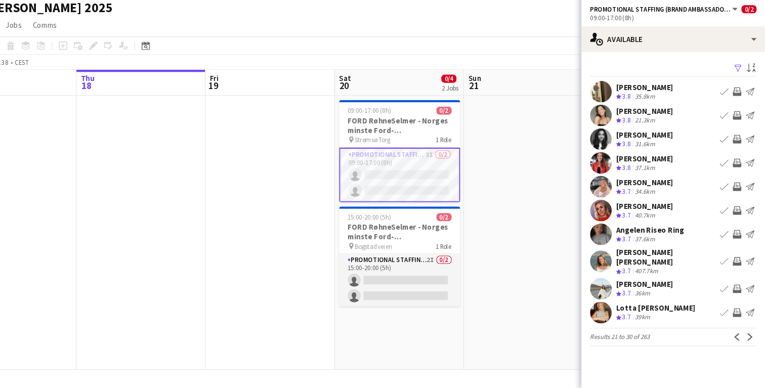
click at [606, 101] on div at bounding box center [611, 110] width 20 height 20
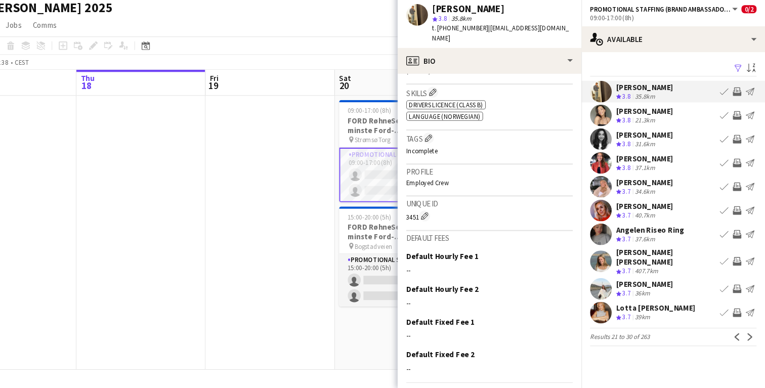
scroll to position [459, 0]
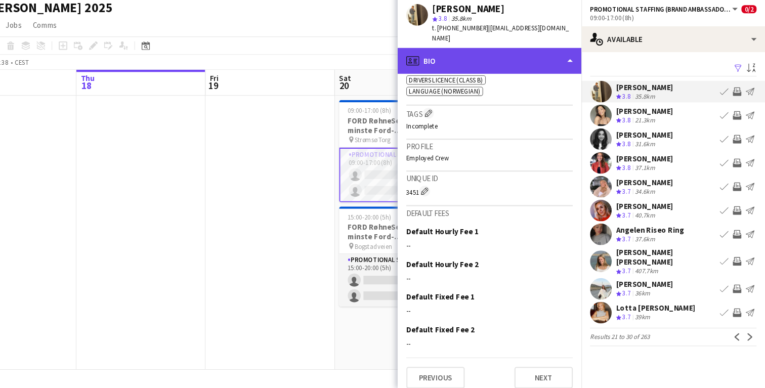
click at [524, 69] on div "profile Bio" at bounding box center [507, 81] width 172 height 24
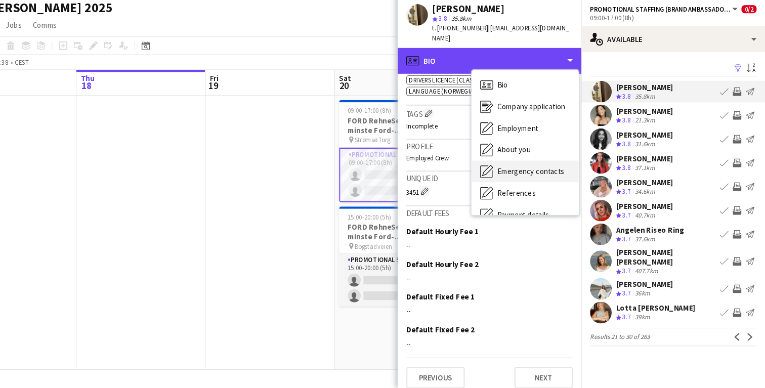
scroll to position [95, 0]
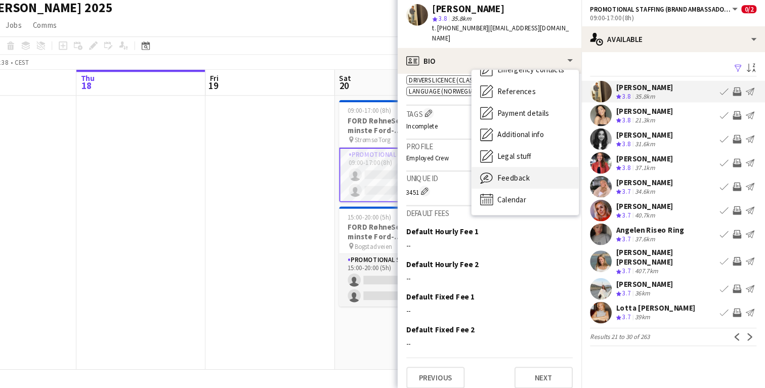
click at [534, 187] on span "Feedback" at bounding box center [530, 191] width 30 height 9
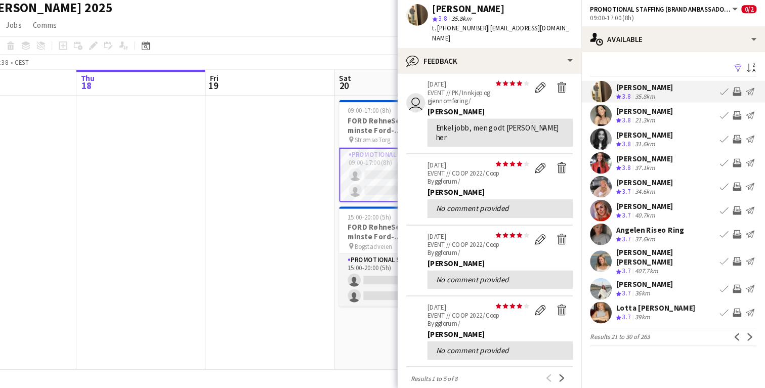
scroll to position [189, 0]
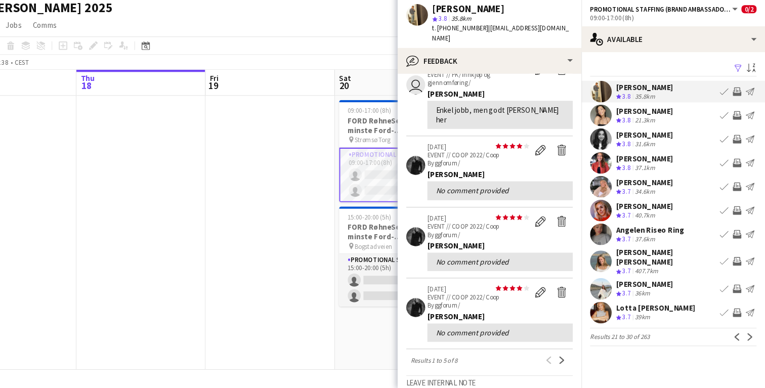
click at [613, 269] on app-user-avatar at bounding box center [611, 269] width 20 height 20
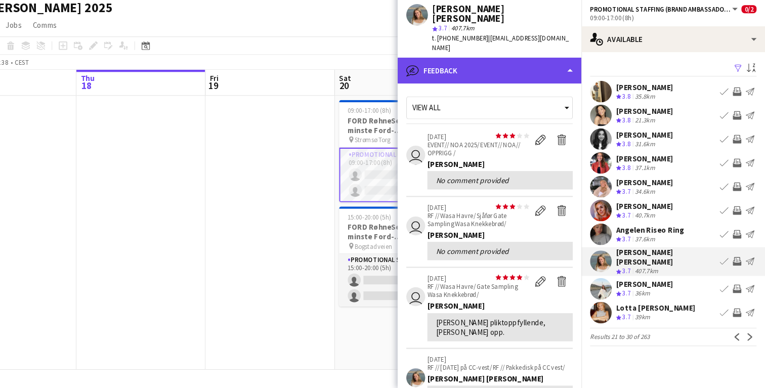
click at [462, 78] on div "bubble-pencil Feedback" at bounding box center [507, 90] width 172 height 24
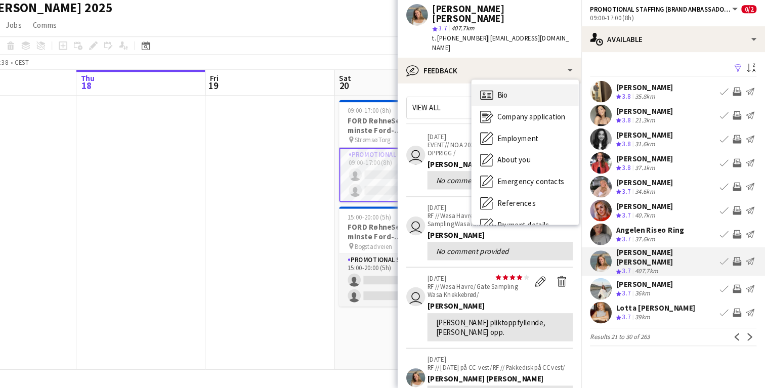
click at [505, 114] on icon at bounding box center [506, 114] width 3 height 1
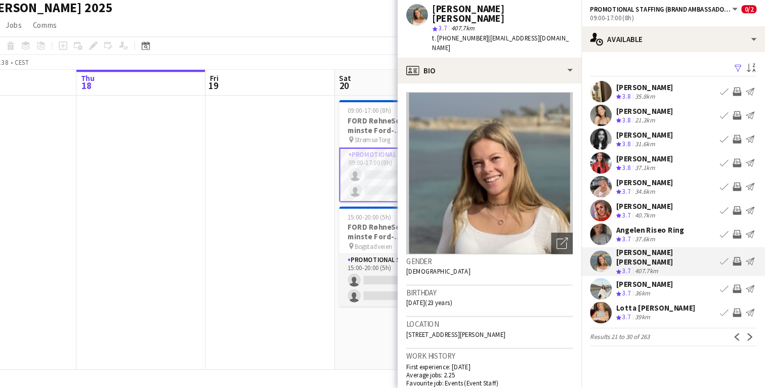
click at [611, 245] on app-user-avatar at bounding box center [611, 244] width 20 height 20
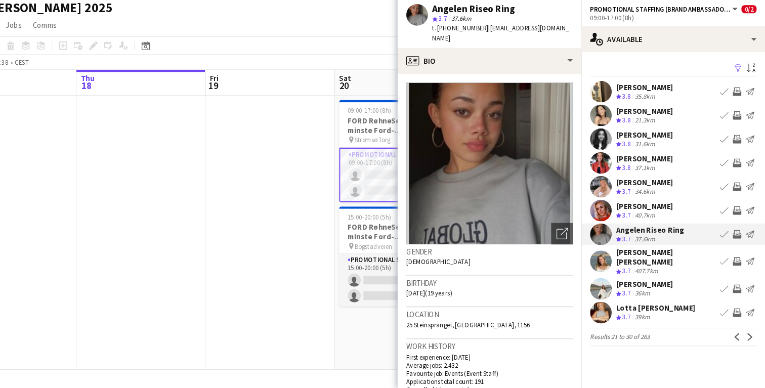
click at [401, 176] on app-card-role "Promotional Staffing (Brand Ambassadors) 3I 0/2 09:00-17:00 (8h) single-neutral…" at bounding box center [422, 188] width 113 height 51
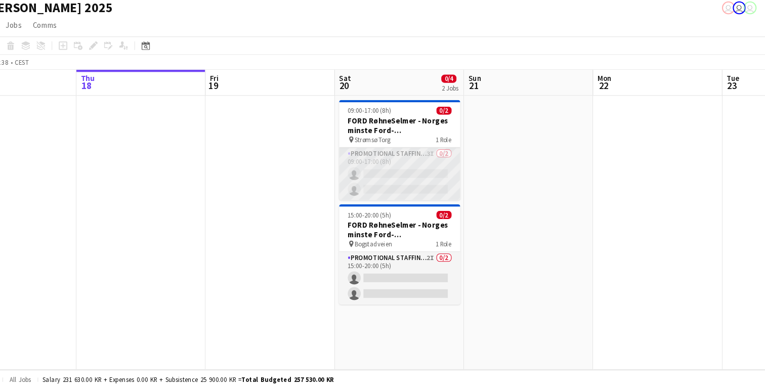
click at [443, 181] on app-card-role "Promotional Staffing (Brand Ambassadors) 3I 0/2 09:00-17:00 (8h) single-neutral…" at bounding box center [422, 187] width 113 height 49
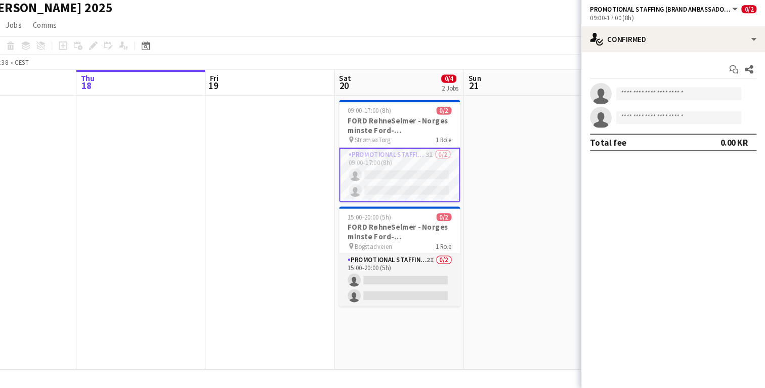
click at [665, 119] on app-invite-slot "single-neutral-actions" at bounding box center [679, 112] width 172 height 20
click at [656, 117] on input at bounding box center [683, 112] width 117 height 12
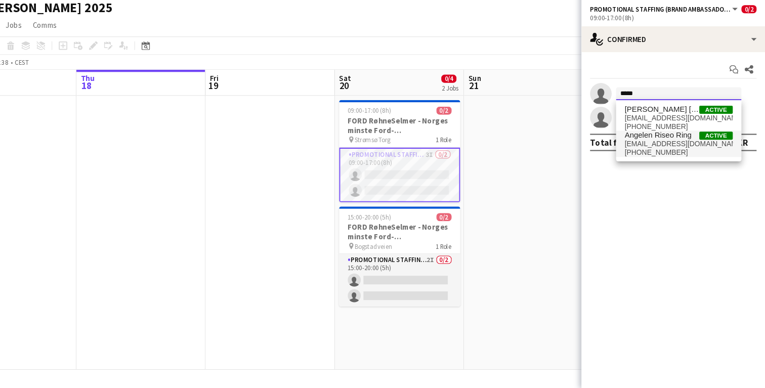
type input "*****"
click at [669, 167] on span "[PHONE_NUMBER]" at bounding box center [683, 167] width 101 height 8
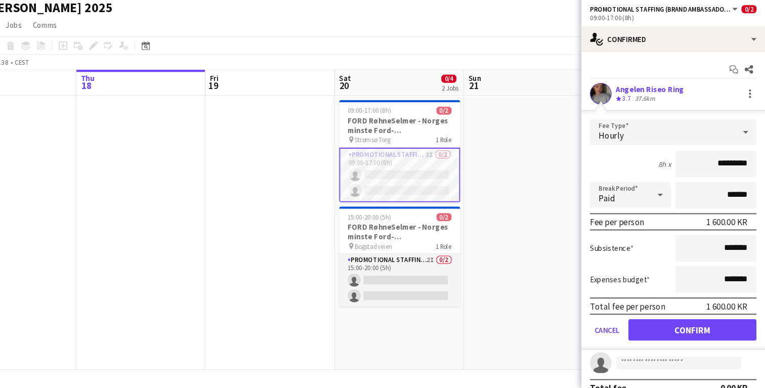
click at [609, 111] on app-user-avatar at bounding box center [611, 112] width 20 height 20
click at [641, 111] on div "Angelen Riseo Ring" at bounding box center [657, 108] width 64 height 9
click at [612, 115] on app-user-avatar at bounding box center [611, 112] width 20 height 20
click at [621, 112] on app-user-avatar at bounding box center [611, 112] width 20 height 20
click at [429, 192] on app-card-role "Promotional Staffing (Brand Ambassadors) 3I 0/2 09:00-17:00 (8h) single-neutral…" at bounding box center [422, 188] width 113 height 51
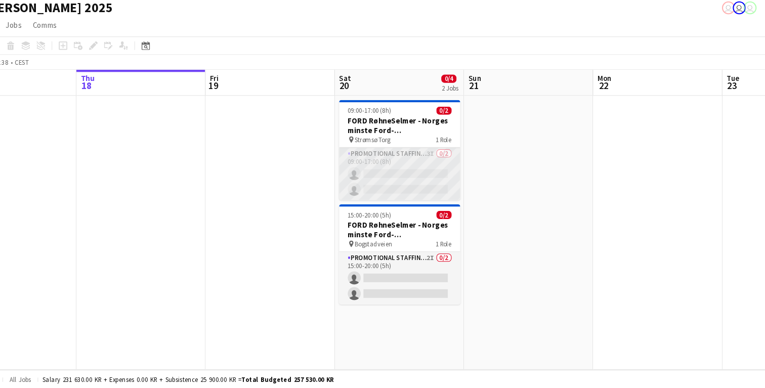
click at [425, 181] on app-card-role "Promotional Staffing (Brand Ambassadors) 3I 0/2 09:00-17:00 (8h) single-neutral…" at bounding box center [422, 187] width 113 height 49
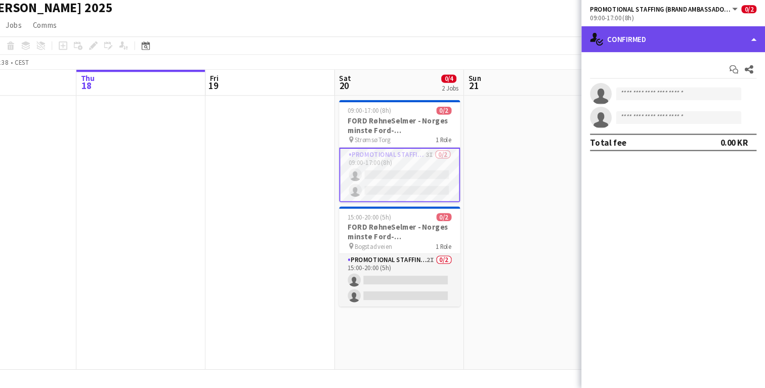
click at [633, 56] on div "single-neutral-actions-check-2 Confirmed" at bounding box center [679, 61] width 172 height 24
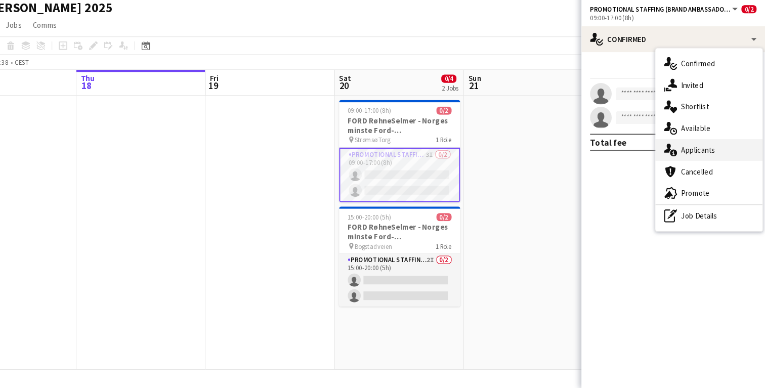
click at [697, 164] on span "Applicants" at bounding box center [703, 164] width 32 height 9
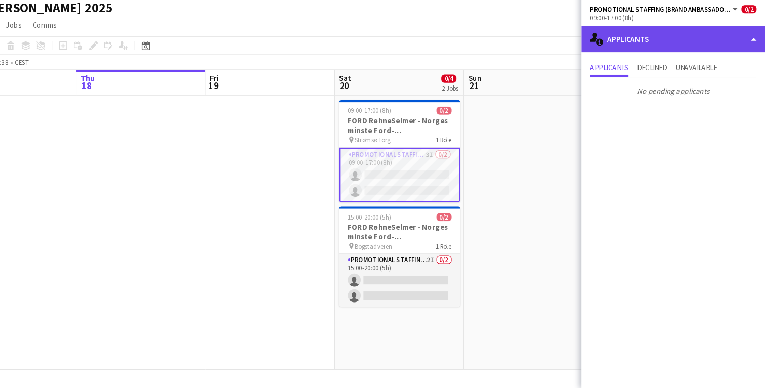
click at [662, 58] on div "single-neutral-actions-information Applicants" at bounding box center [679, 61] width 172 height 24
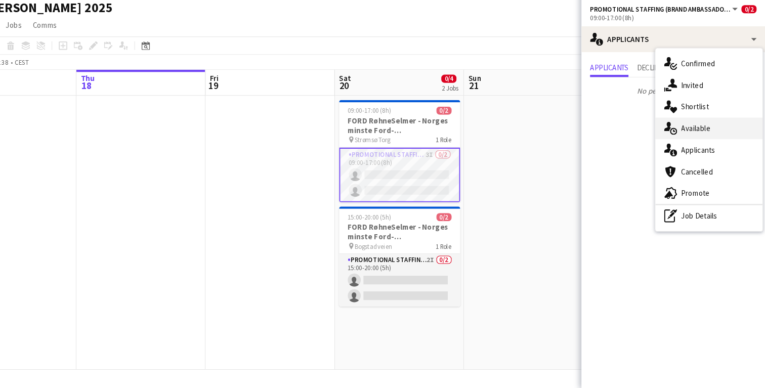
click at [699, 144] on span "Available" at bounding box center [700, 144] width 27 height 9
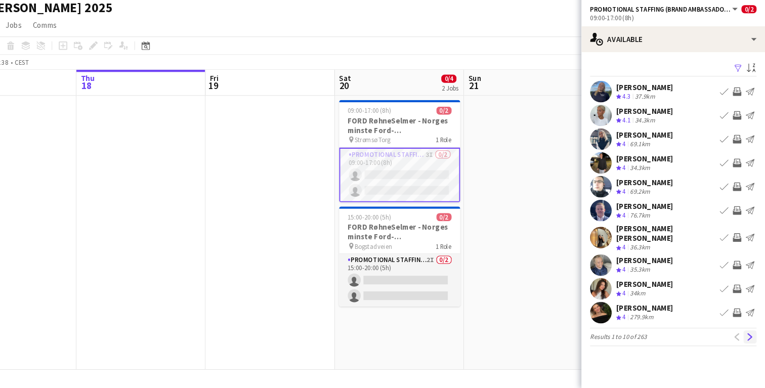
click at [750, 336] on app-icon "Next" at bounding box center [750, 339] width 7 height 7
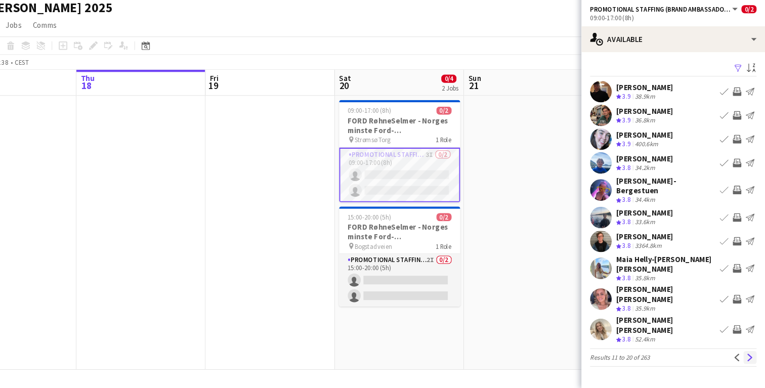
click at [748, 356] on app-icon "Next" at bounding box center [750, 359] width 7 height 7
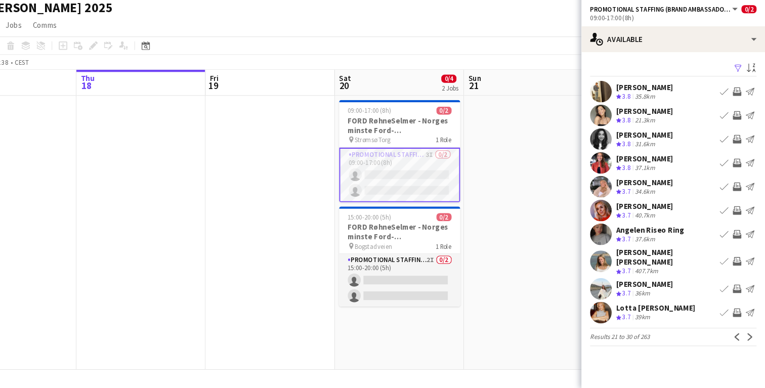
click at [616, 313] on app-user-avatar at bounding box center [611, 317] width 20 height 20
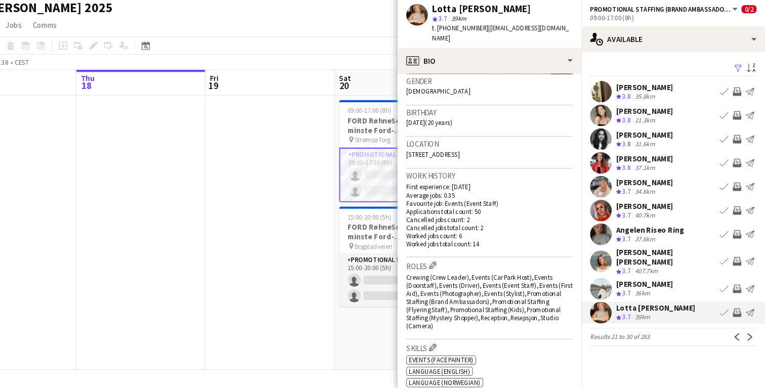
scroll to position [0, 0]
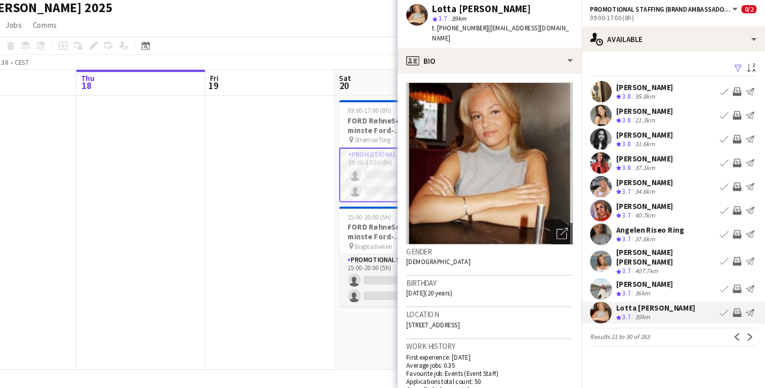
click at [612, 174] on app-user-avatar at bounding box center [611, 177] width 20 height 20
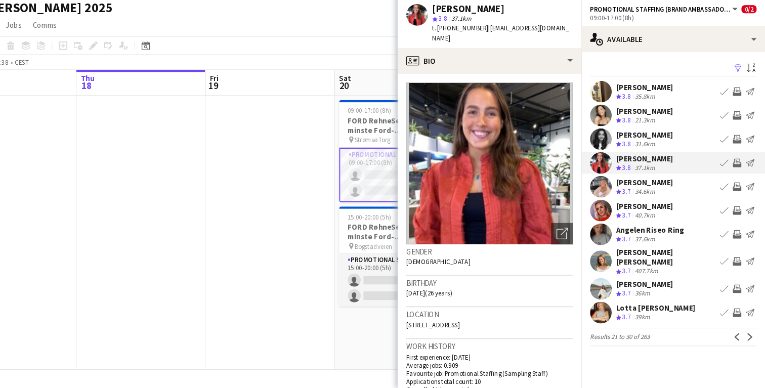
scroll to position [0, 243]
click at [323, 93] on app-board-header-date "Fri 19" at bounding box center [301, 102] width 121 height 24
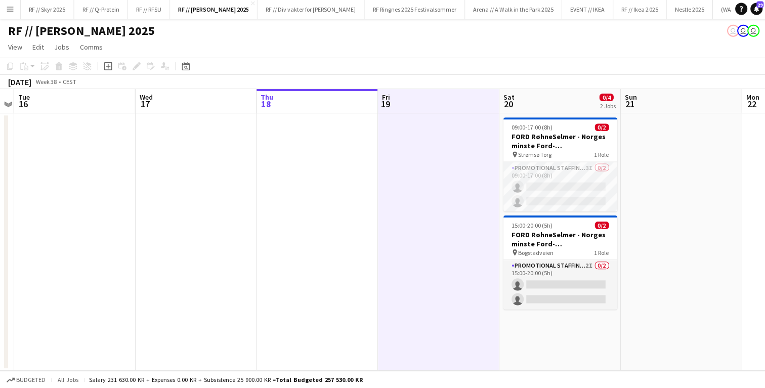
scroll to position [0, 0]
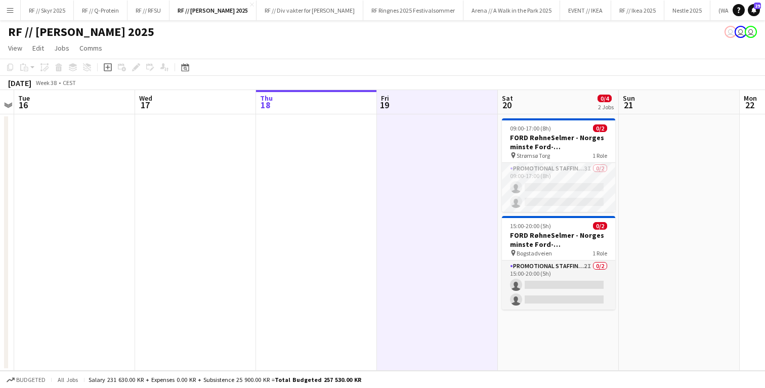
click at [11, 8] on app-icon "Menu" at bounding box center [10, 10] width 8 height 8
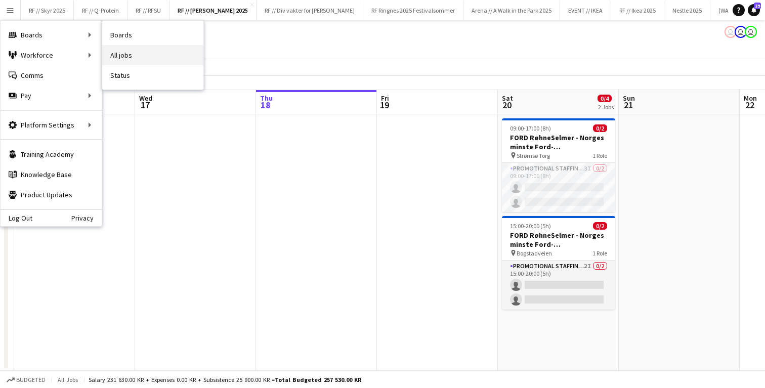
click at [136, 52] on link "All jobs" at bounding box center [152, 55] width 101 height 20
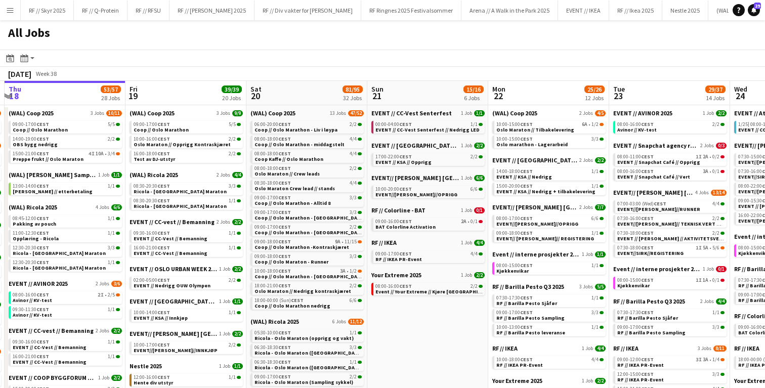
click at [11, 11] on app-icon "Menu" at bounding box center [10, 10] width 8 height 8
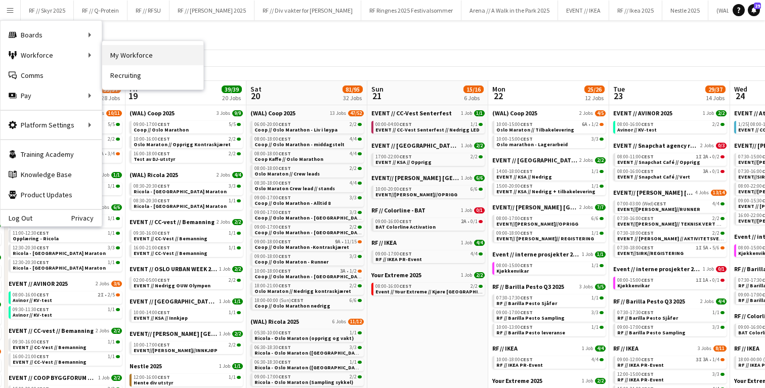
click at [126, 51] on link "My Workforce" at bounding box center [152, 55] width 101 height 20
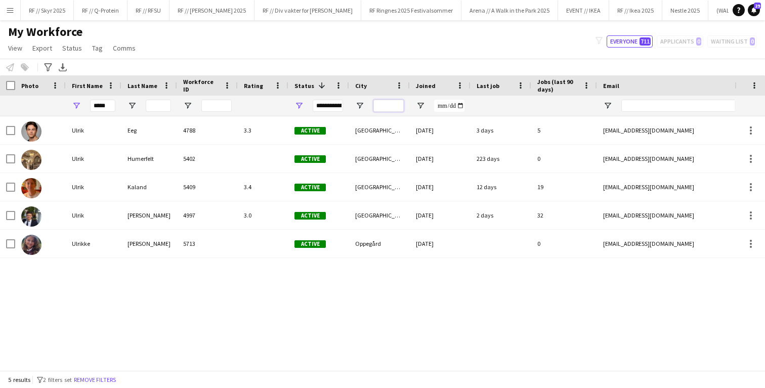
click at [385, 104] on input "City Filter Input" at bounding box center [388, 106] width 30 height 12
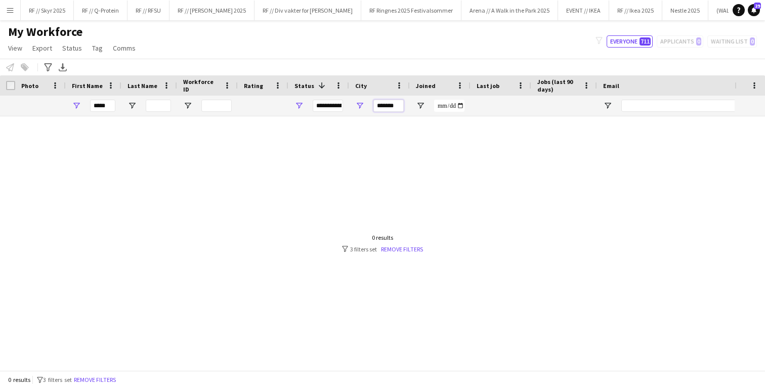
type input "*******"
click at [99, 104] on input "*****" at bounding box center [102, 106] width 25 height 12
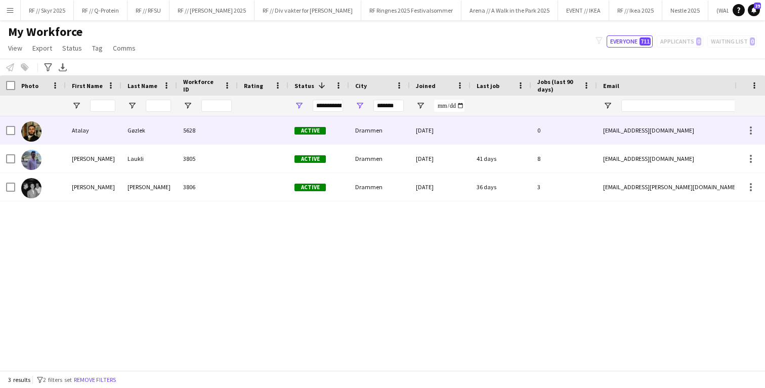
click at [265, 143] on div at bounding box center [263, 130] width 51 height 28
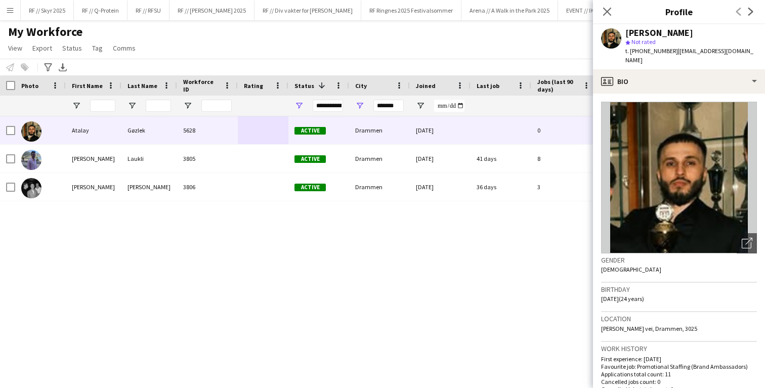
click at [369, 218] on div "[PERSON_NAME] 5628 Active Drammen [DATE] 0 [EMAIL_ADDRESS][DOMAIN_NAME] [PHONE_…" at bounding box center [367, 243] width 735 height 254
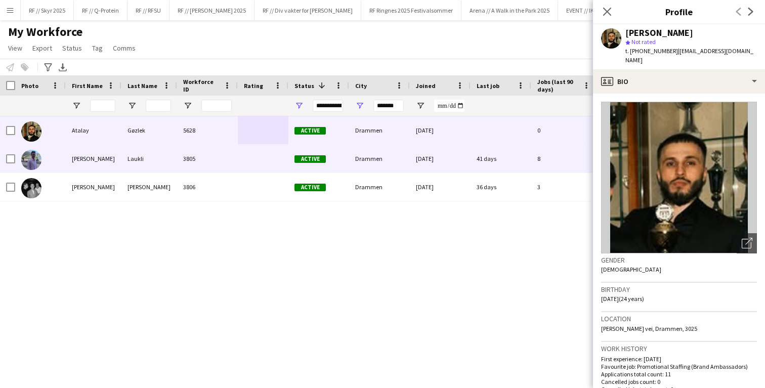
click at [369, 145] on div "Drammen" at bounding box center [379, 159] width 61 height 28
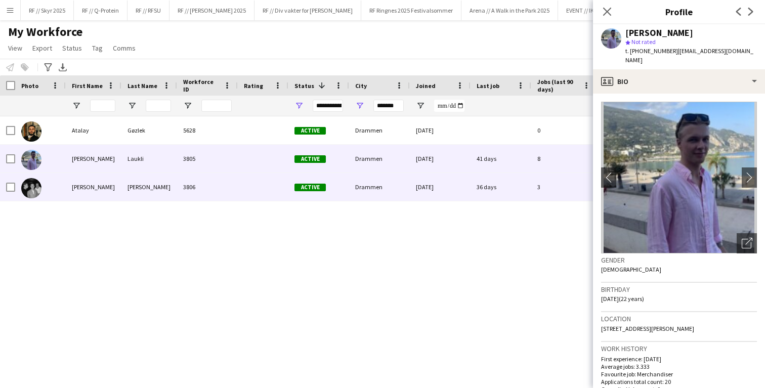
click at [372, 181] on div "Drammen" at bounding box center [379, 187] width 61 height 28
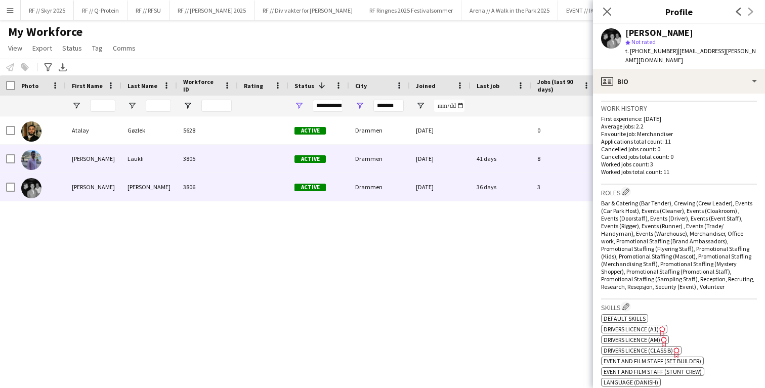
click at [485, 168] on div "41 days" at bounding box center [501, 159] width 61 height 28
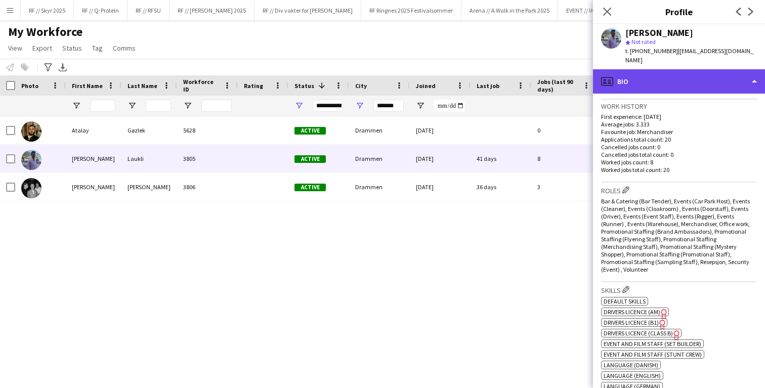
click at [675, 77] on div "profile Bio" at bounding box center [679, 81] width 172 height 24
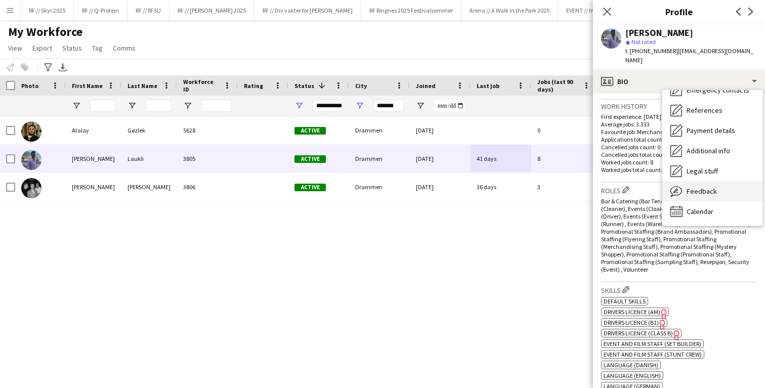
click at [698, 187] on span "Feedback" at bounding box center [702, 191] width 30 height 9
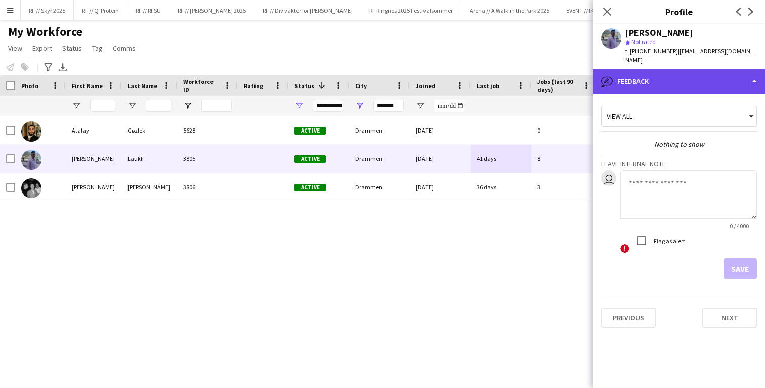
click at [653, 69] on div "bubble-pencil Feedback" at bounding box center [679, 81] width 172 height 24
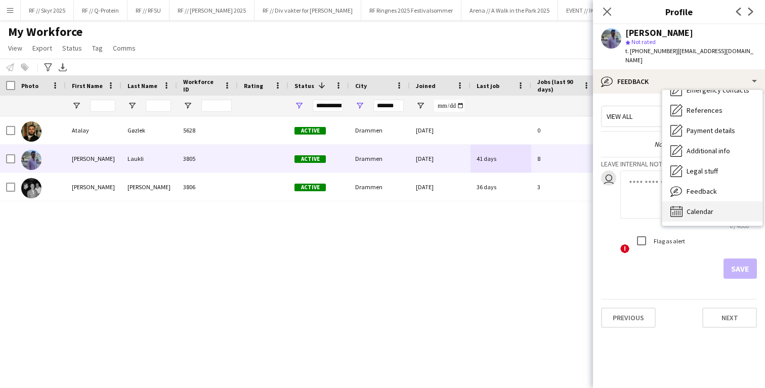
click at [705, 207] on span "Calendar" at bounding box center [700, 211] width 27 height 9
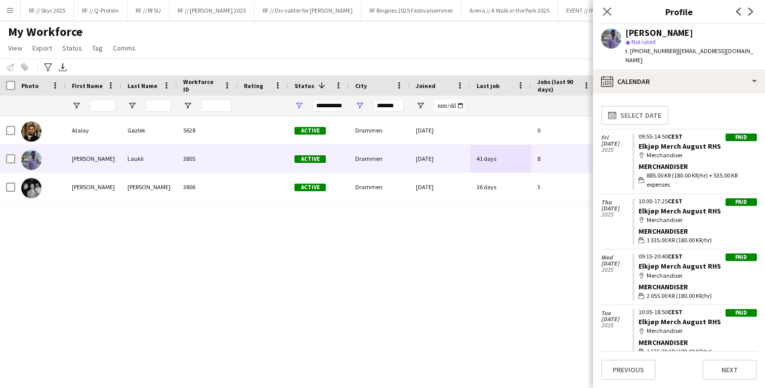
click at [440, 237] on div "[PERSON_NAME] 5628 Active Drammen [DATE] 0 [EMAIL_ADDRESS][DOMAIN_NAME] [PHONE_…" at bounding box center [367, 243] width 735 height 254
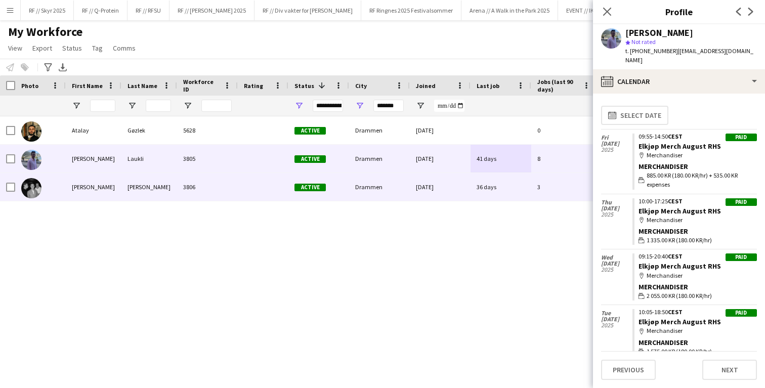
click at [426, 190] on div "[DATE]" at bounding box center [440, 187] width 61 height 28
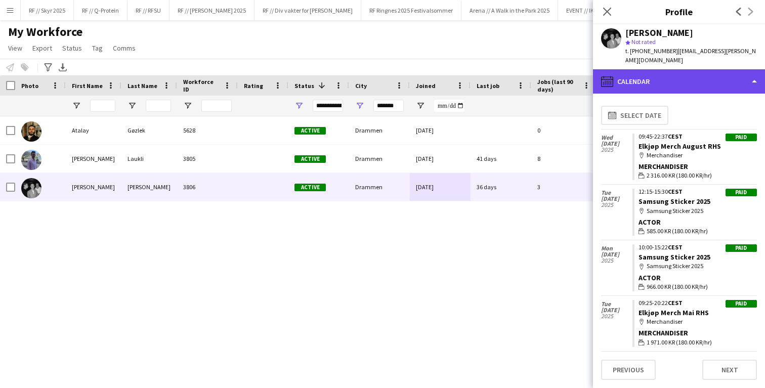
click at [641, 83] on div "calendar-full Calendar" at bounding box center [679, 81] width 172 height 24
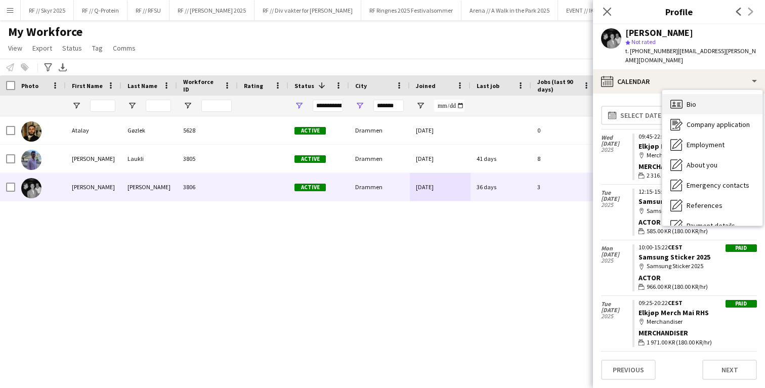
click at [677, 106] on icon at bounding box center [679, 106] width 4 height 1
